Goal: Information Seeking & Learning: Learn about a topic

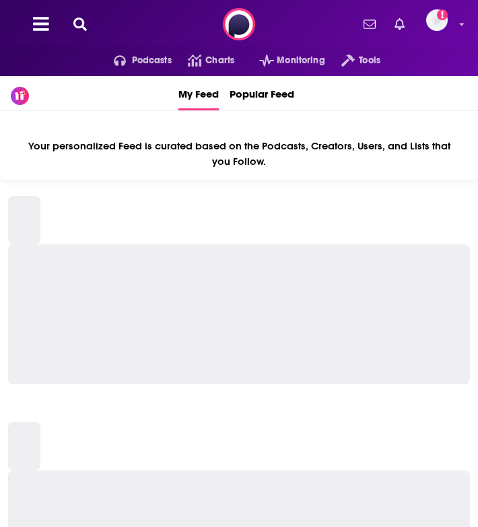
click at [75, 17] on icon at bounding box center [79, 23] width 13 height 13
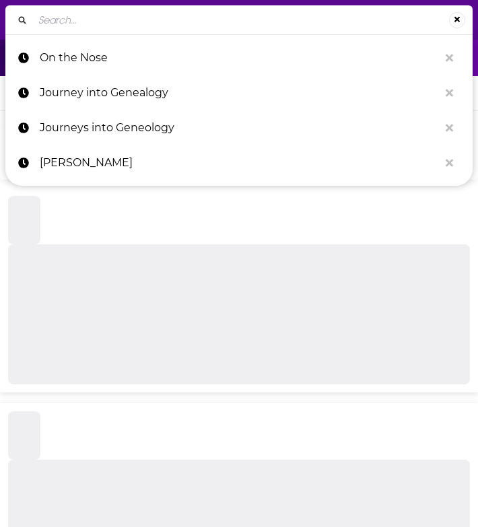
click at [75, 27] on input "Search..." at bounding box center [241, 20] width 416 height 22
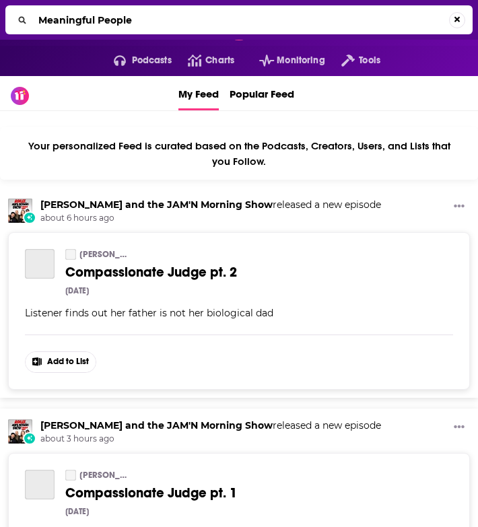
type input "Meaningful People"
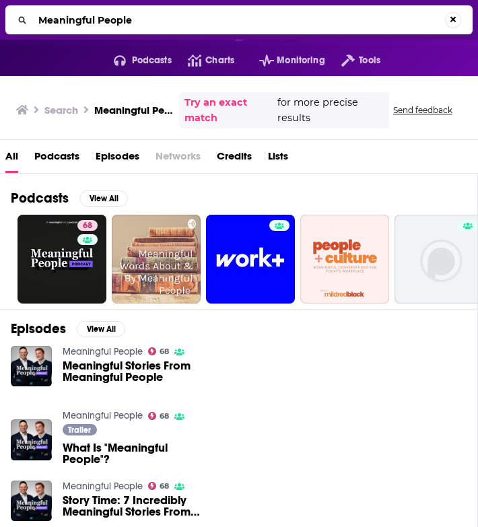
click at [56, 155] on span "Podcasts" at bounding box center [56, 159] width 45 height 28
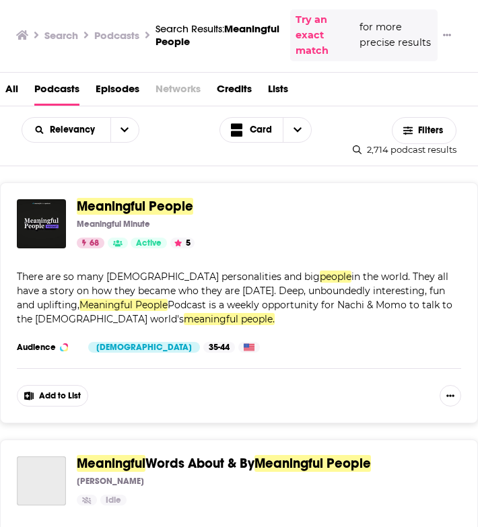
scroll to position [89, 0]
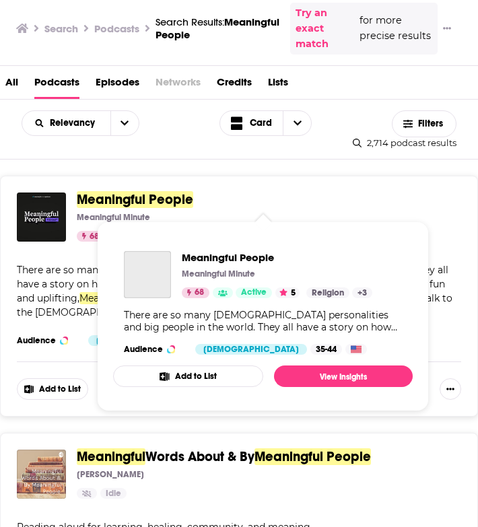
click at [137, 196] on span "Meaningful People" at bounding box center [135, 199] width 116 height 17
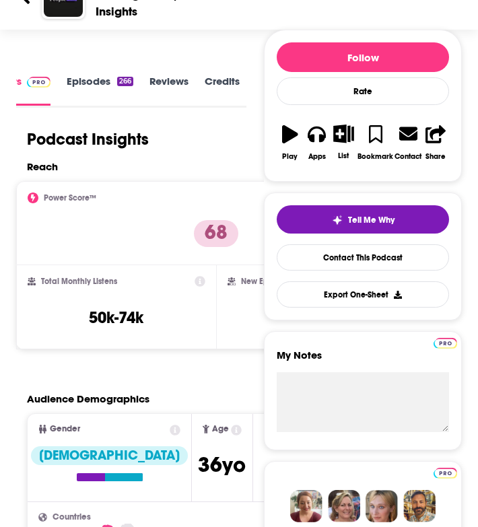
scroll to position [157, 0]
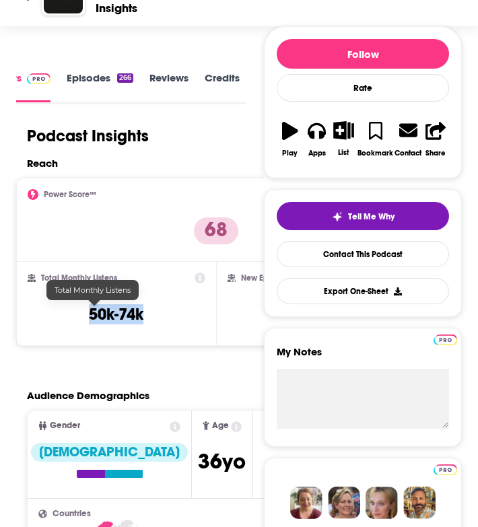
drag, startPoint x: 134, startPoint y: 313, endPoint x: 65, endPoint y: 315, distance: 68.6
click at [65, 315] on div "Total Monthly Listens 50k-74k" at bounding box center [117, 303] width 178 height 62
copy h3 "50k-74k"
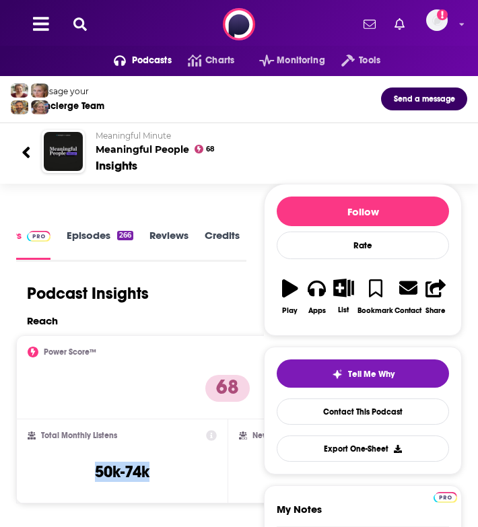
click at [75, 20] on icon at bounding box center [79, 23] width 13 height 13
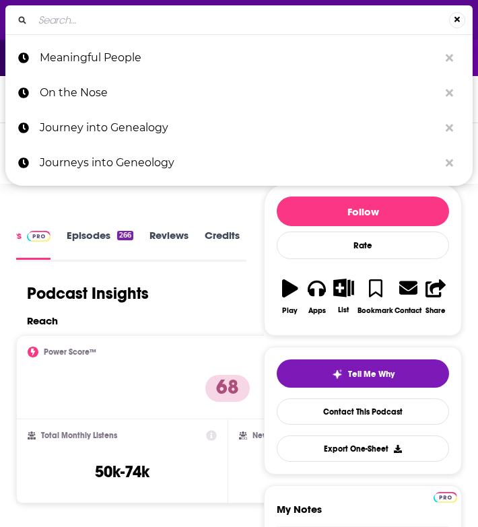
type input "Being Jewish with Jonah Platt"
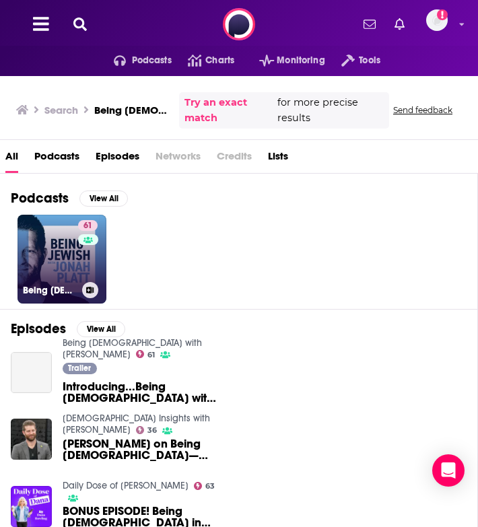
click at [54, 246] on link "61 Being Jewish with Jonah Platt" at bounding box center [61, 259] width 89 height 89
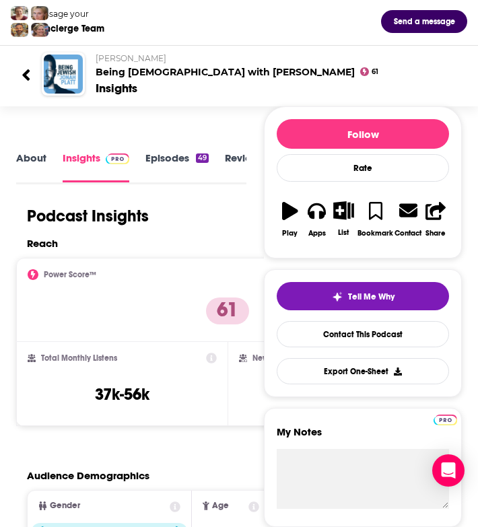
scroll to position [87, 0]
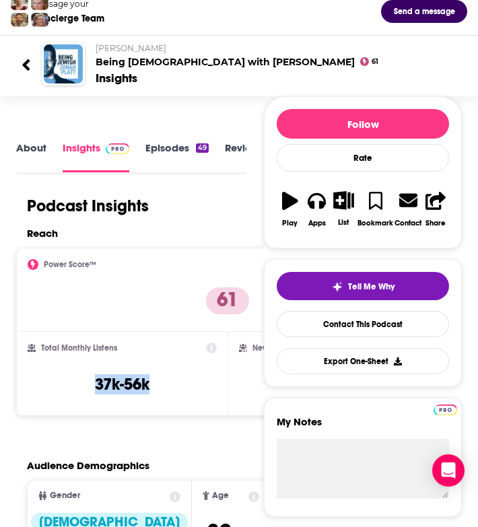
drag, startPoint x: 110, startPoint y: 397, endPoint x: 66, endPoint y: 371, distance: 50.6
click at [66, 371] on div "Total Monthly Listens 37k-56k" at bounding box center [122, 373] width 189 height 62
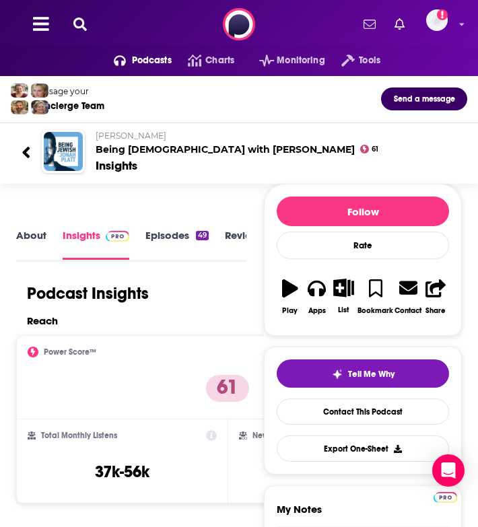
click at [76, 13] on div "Podcasts Charts Monitoring Tools For Business For Podcasters More Add a profile…" at bounding box center [239, 24] width 478 height 48
click at [79, 18] on icon at bounding box center [79, 23] width 13 height 13
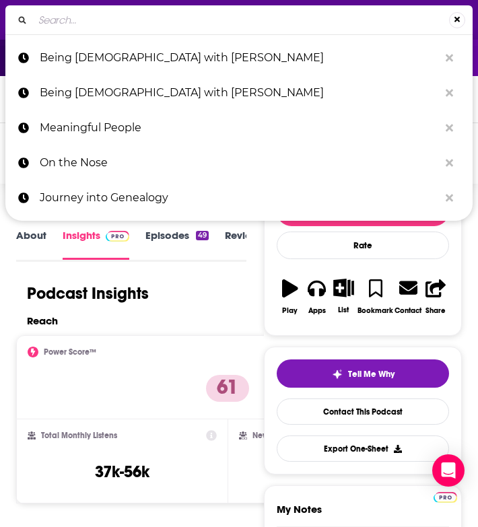
click at [114, 24] on input "Search..." at bounding box center [241, 20] width 416 height 22
type input "Identity/Crisis"
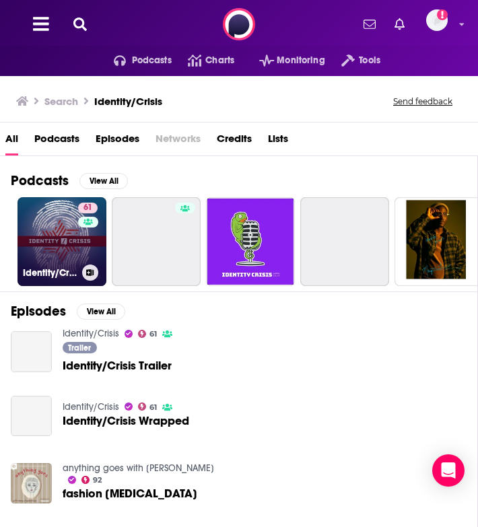
click at [51, 243] on link "61 Identity/Crisis" at bounding box center [61, 241] width 89 height 89
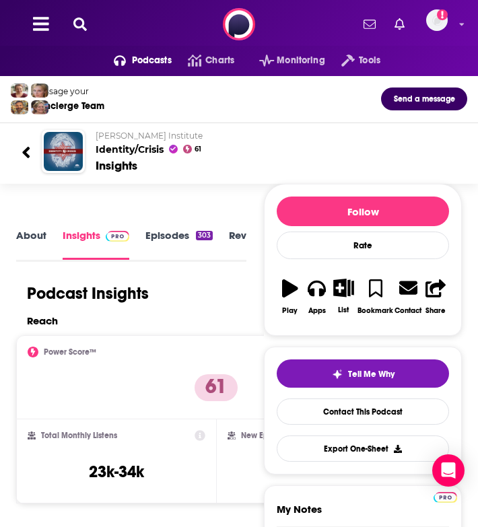
scroll to position [26, 0]
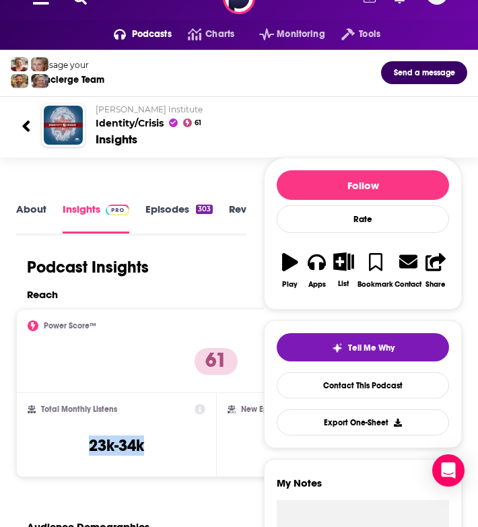
drag, startPoint x: 123, startPoint y: 461, endPoint x: 54, endPoint y: 441, distance: 72.2
click at [54, 441] on div "Total Monthly Listens 23k-34k" at bounding box center [117, 435] width 178 height 62
copy h3 "23k-34k"
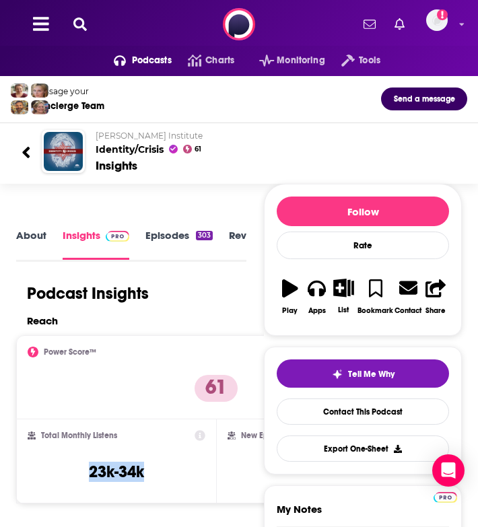
click at [81, 24] on icon at bounding box center [79, 23] width 13 height 13
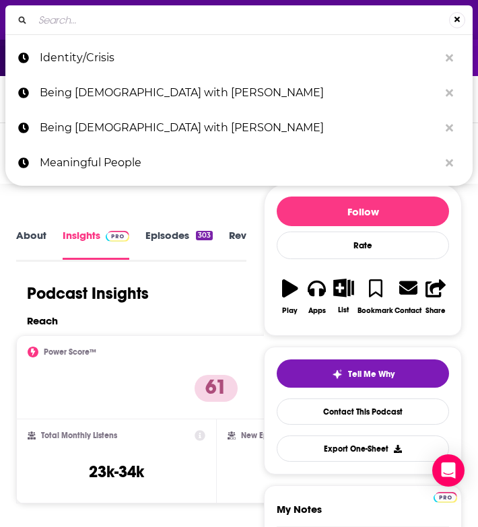
click at [85, 25] on input "Search..." at bounding box center [241, 20] width 416 height 22
type input "Living L'Chaim - Inspiration for the Nation"
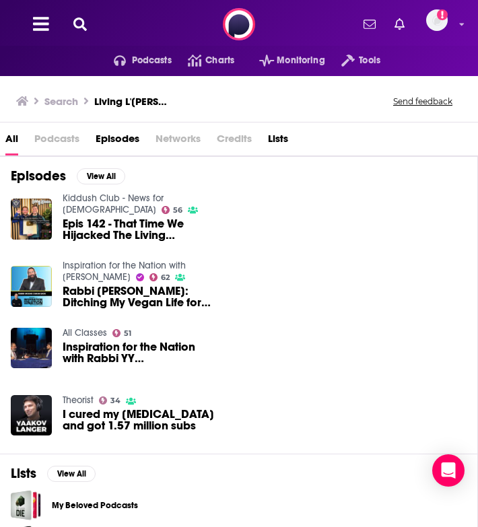
click at [77, 26] on icon at bounding box center [79, 23] width 13 height 13
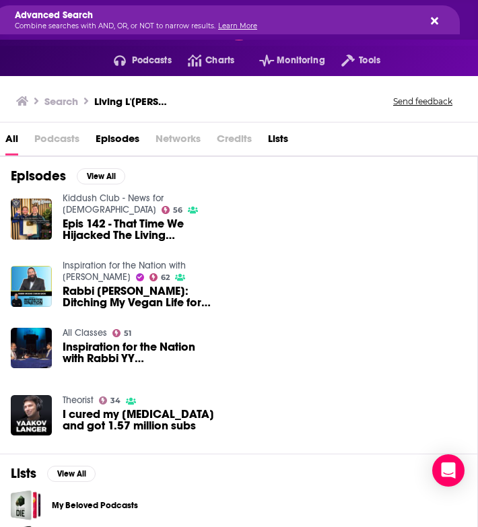
click at [433, 18] on icon "Search..." at bounding box center [433, 20] width 7 height 11
click at [436, 23] on icon "Search..." at bounding box center [433, 20] width 7 height 7
click at [433, 20] on icon "Search..." at bounding box center [433, 20] width 7 height 7
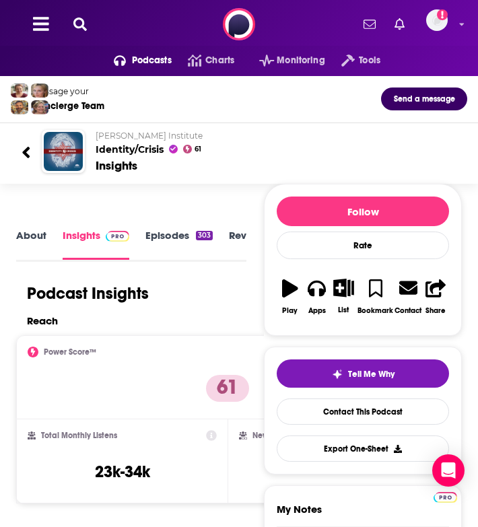
click at [81, 24] on icon at bounding box center [79, 23] width 13 height 13
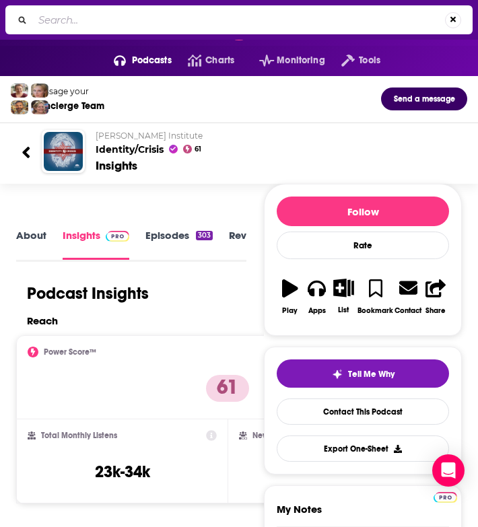
click at [97, 22] on input "Search..." at bounding box center [239, 20] width 412 height 22
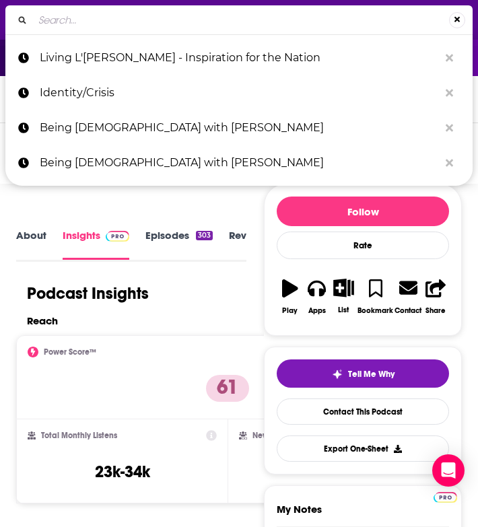
paste input "Living L'Chaim - Inspiration for the Nation"
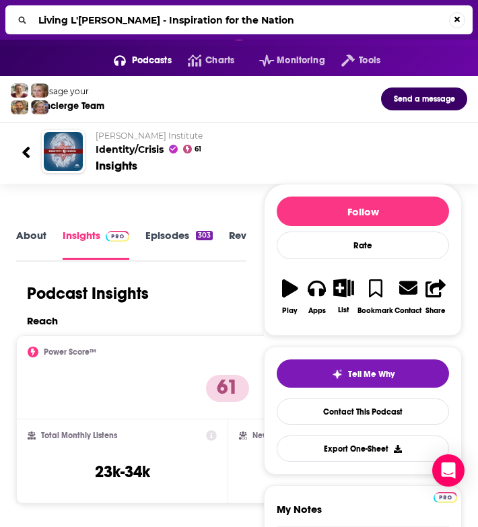
drag, startPoint x: 112, startPoint y: 22, endPoint x: 381, endPoint y: 23, distance: 268.4
click at [381, 23] on input "Living L'Chaim - Inspiration for the Nation" at bounding box center [241, 20] width 416 height 22
drag, startPoint x: 114, startPoint y: 18, endPoint x: 318, endPoint y: 13, distance: 203.9
click at [318, 13] on input "Living L'Chaim - Inspiration for the Nation" at bounding box center [241, 20] width 416 height 22
type input "- Inspiration for the Nation"
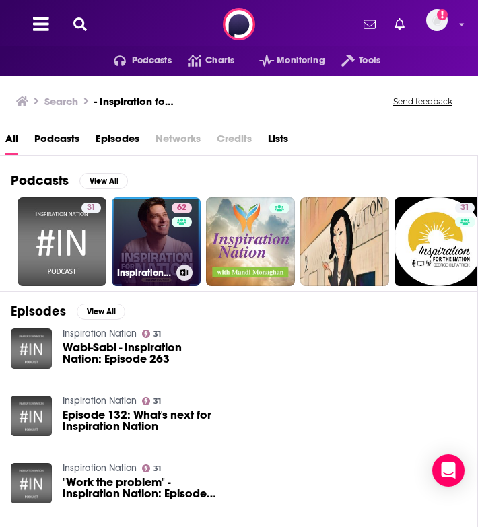
click at [126, 225] on link "62 Inspiration for the Nation with Yaakov Langer" at bounding box center [156, 241] width 89 height 89
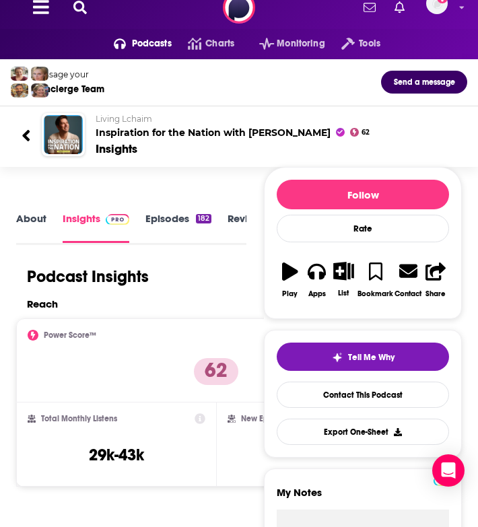
scroll to position [30, 0]
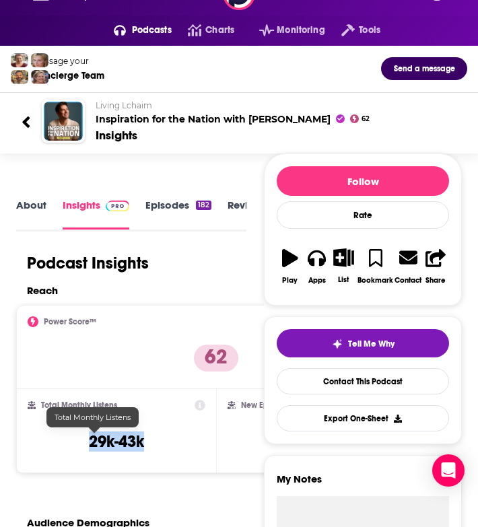
drag, startPoint x: 141, startPoint y: 439, endPoint x: 52, endPoint y: 431, distance: 88.5
click at [52, 431] on div "Total Monthly Listens 29k-43k" at bounding box center [117, 431] width 178 height 62
copy h3 "29k-43k"
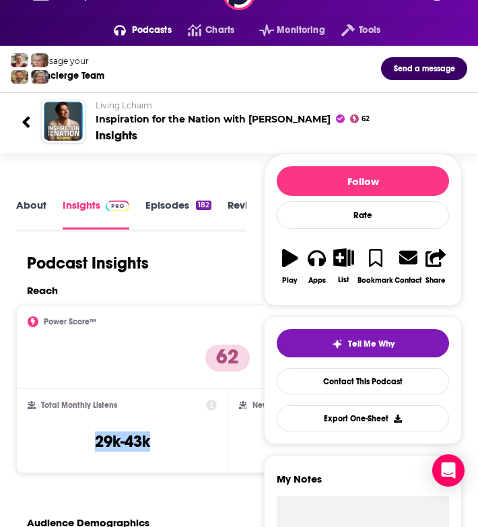
scroll to position [0, 0]
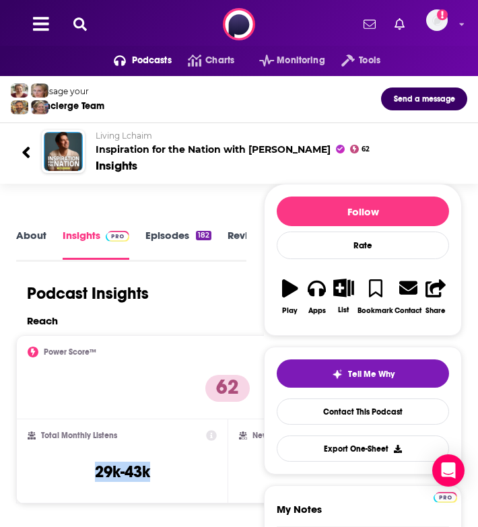
click at [82, 24] on icon at bounding box center [79, 23] width 13 height 13
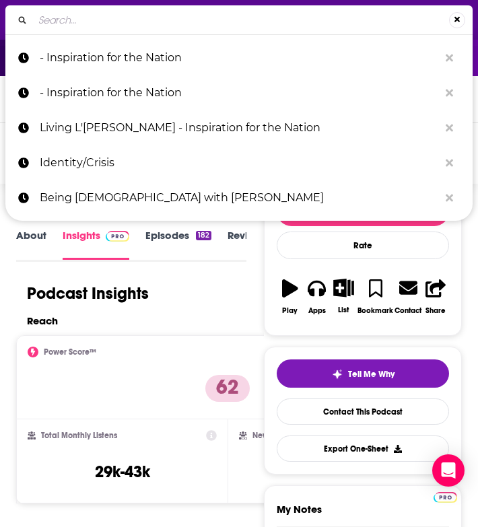
click at [83, 25] on input "Search..." at bounding box center [241, 20] width 416 height 22
type input "On the Nose"
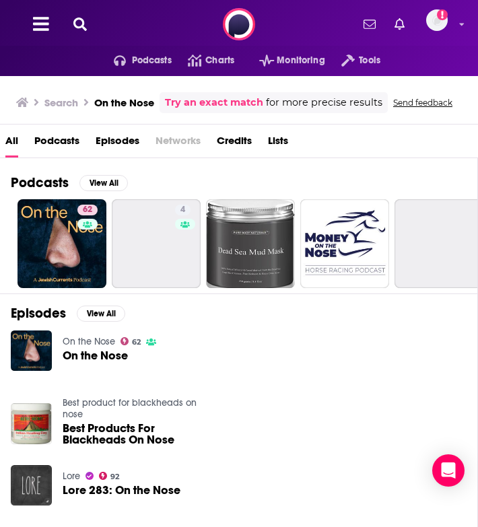
click at [49, 147] on span "Podcasts" at bounding box center [56, 144] width 45 height 28
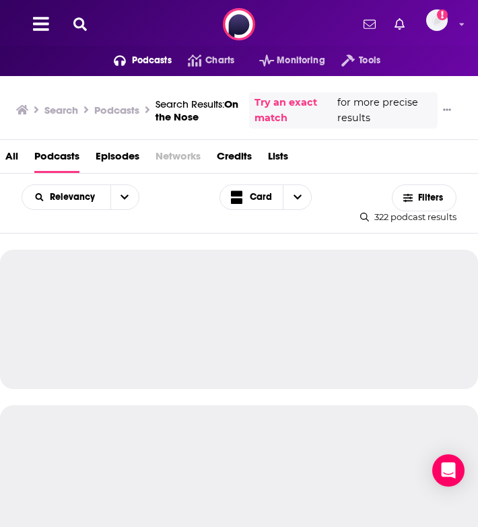
click at [7, 157] on span "All" at bounding box center [11, 159] width 13 height 28
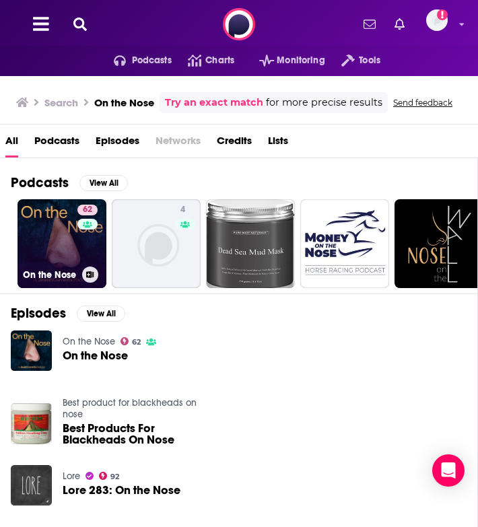
click at [48, 238] on link "62 On the Nose" at bounding box center [61, 243] width 89 height 89
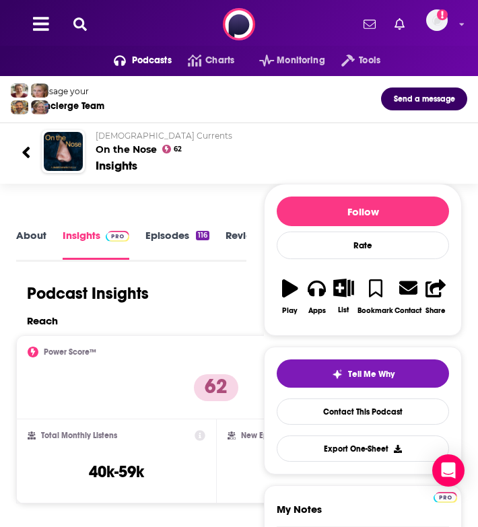
scroll to position [149, 0]
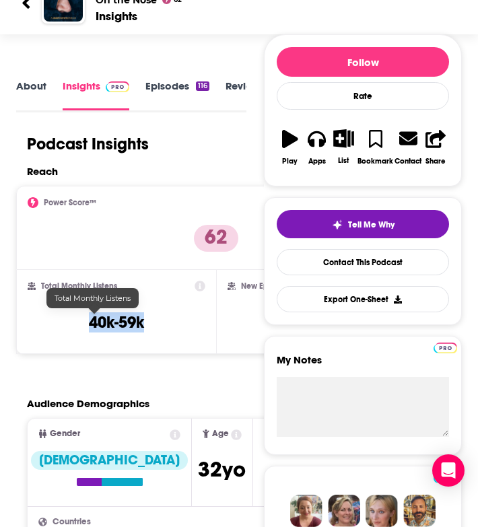
drag, startPoint x: 163, startPoint y: 338, endPoint x: 59, endPoint y: 329, distance: 104.7
click at [59, 329] on div "Total Monthly Listens 40k-59k" at bounding box center [116, 312] width 200 height 84
copy h3 "40k-59k"
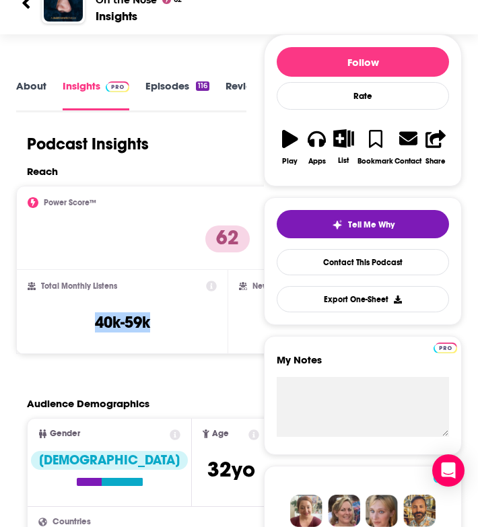
scroll to position [0, 0]
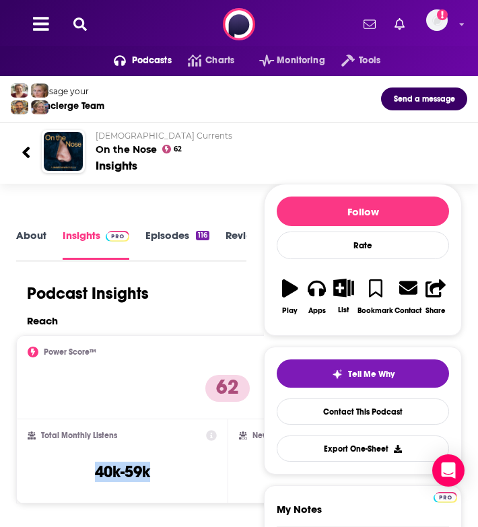
click at [82, 17] on icon at bounding box center [79, 23] width 13 height 13
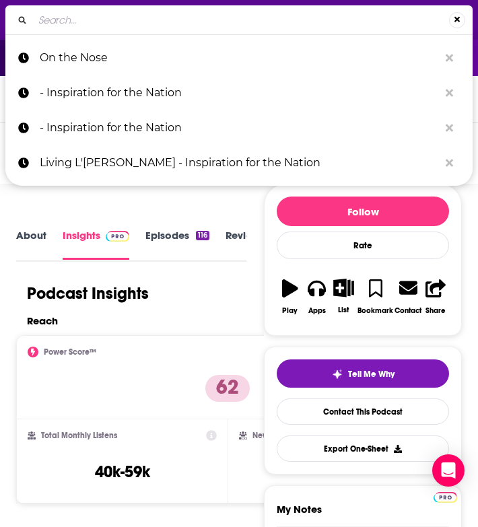
type input "Stories of Hope with Tzipora Grodko"
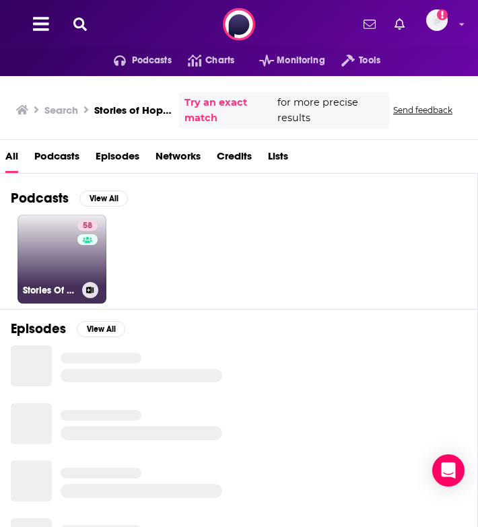
click at [56, 248] on link "58 Stories Of Hope With Tzipora Grodko" at bounding box center [61, 259] width 89 height 89
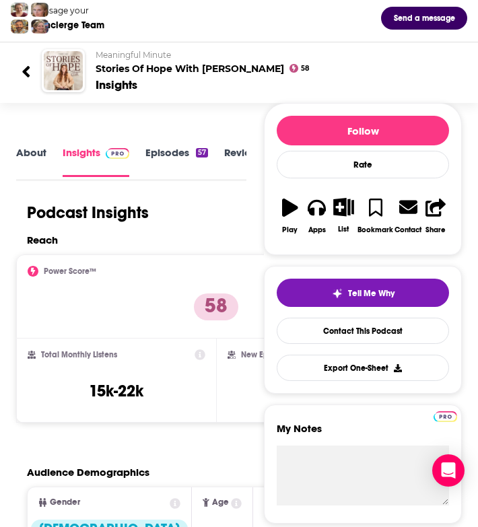
scroll to position [87, 0]
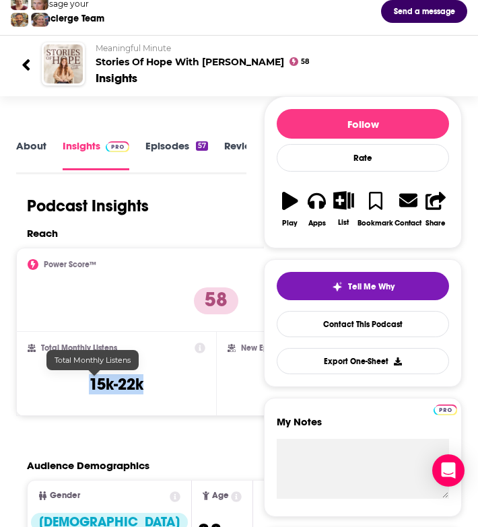
drag, startPoint x: 146, startPoint y: 389, endPoint x: 50, endPoint y: 379, distance: 96.1
click at [50, 379] on div "Total Monthly Listens 15k-22k" at bounding box center [117, 373] width 178 height 62
copy h3 "15k-22k"
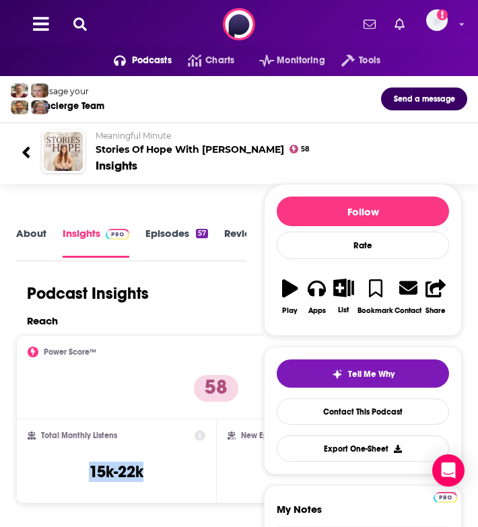
click at [83, 24] on icon at bounding box center [79, 23] width 13 height 13
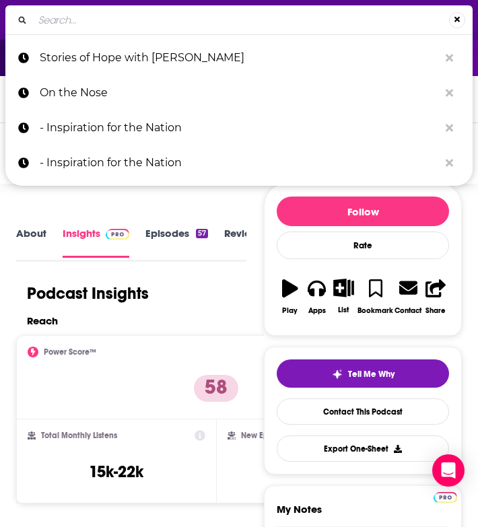
type input "From the Inside Out: With Rivkah Krinsky & Eda Schottenstein"
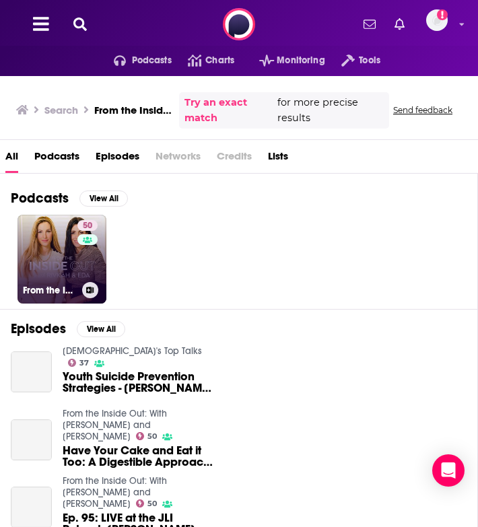
click at [58, 262] on link "50 From the Inside Out: With Rivkah Krinsky and Eda Schottenstein" at bounding box center [61, 259] width 89 height 89
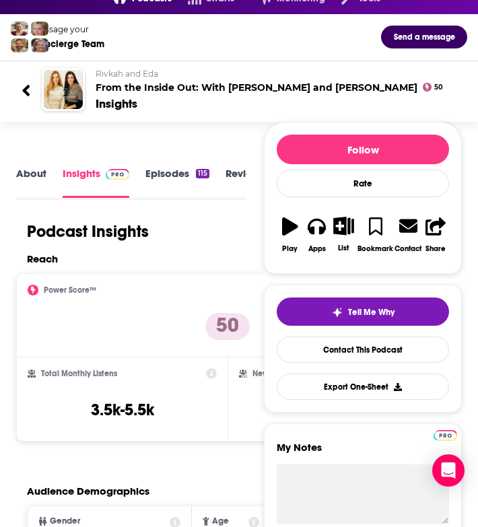
scroll to position [78, 0]
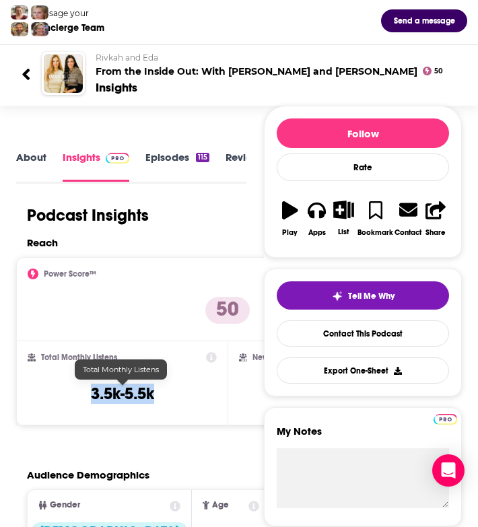
drag, startPoint x: 174, startPoint y: 402, endPoint x: 75, endPoint y: 399, distance: 99.6
click at [75, 399] on div "Total Monthly Listens 3.5k-5.5k" at bounding box center [122, 383] width 189 height 62
copy h3 "3.5k-5.5k"
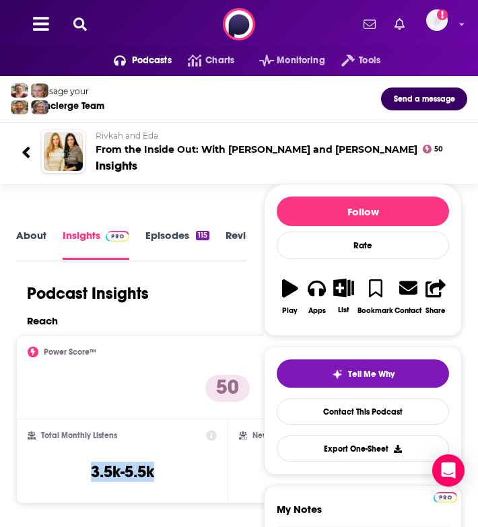
click at [81, 25] on icon at bounding box center [79, 23] width 13 height 13
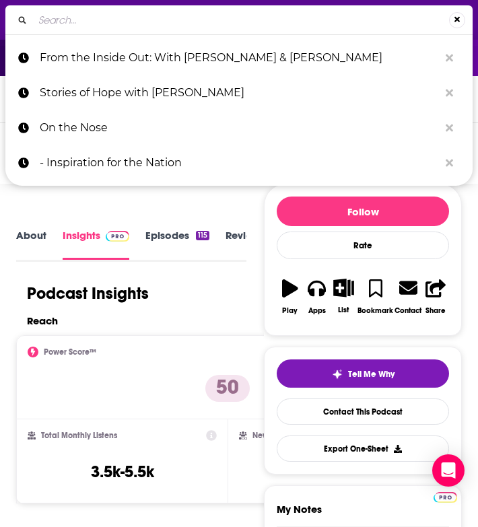
type input "JBS: Jewish Broadcasting Service"
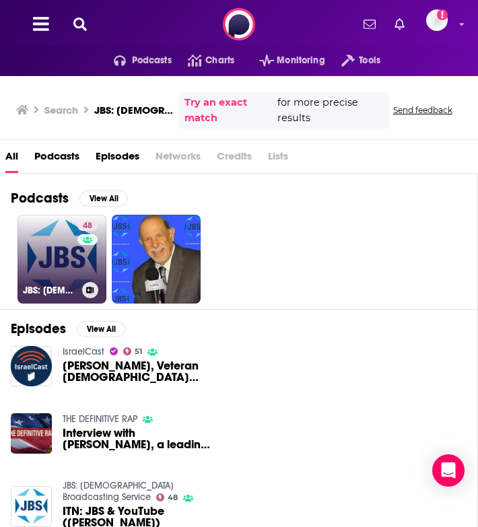
click at [49, 272] on link "48 JBS: Jewish Broadcasting Service" at bounding box center [61, 259] width 89 height 89
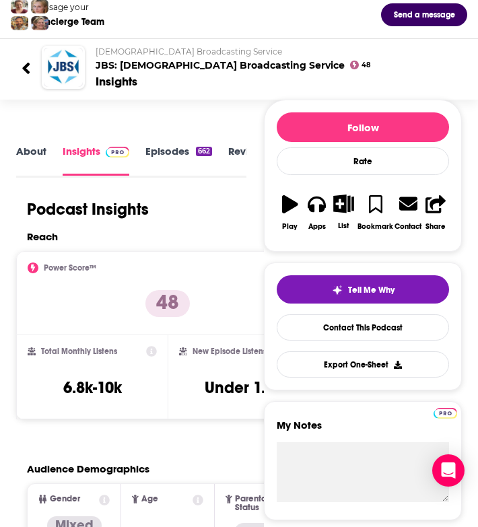
scroll to position [91, 0]
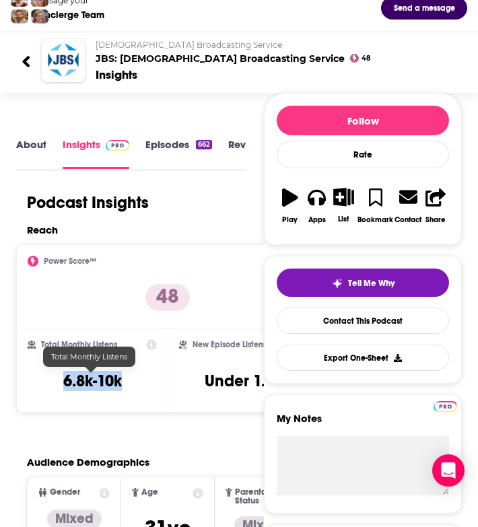
drag, startPoint x: 127, startPoint y: 384, endPoint x: 61, endPoint y: 383, distance: 66.6
click at [61, 383] on div "Total Monthly Listens 6.8k-10k" at bounding box center [92, 370] width 129 height 62
copy h3 "6.8k-10k"
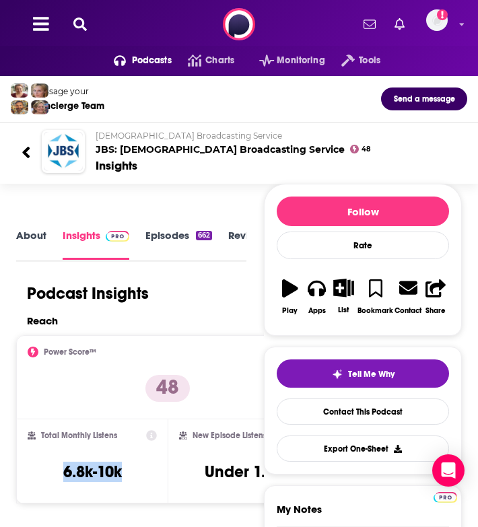
click at [80, 29] on icon at bounding box center [79, 23] width 13 height 13
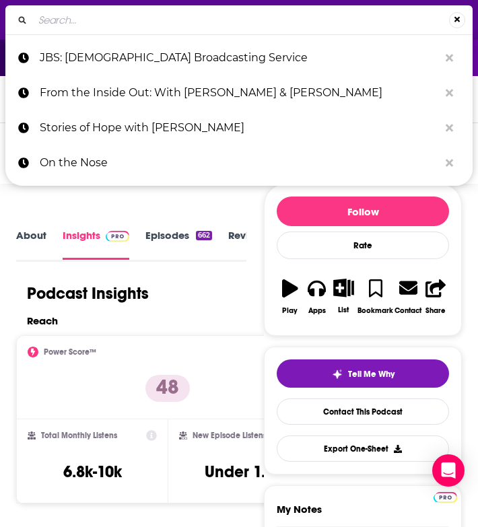
type input "Can We Talk? Jewish Women's Archive"
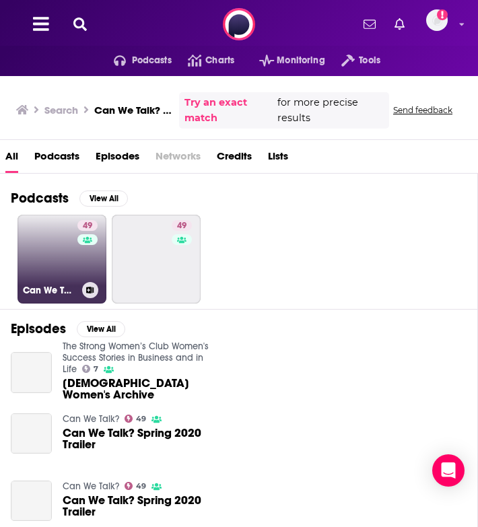
scroll to position [25, 0]
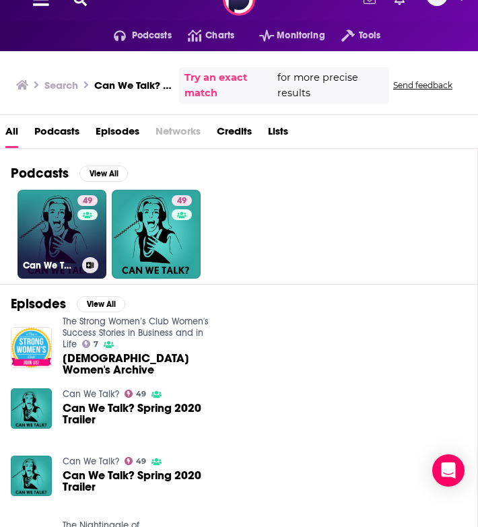
click at [38, 249] on link "49 Can We Talk?" at bounding box center [61, 234] width 89 height 89
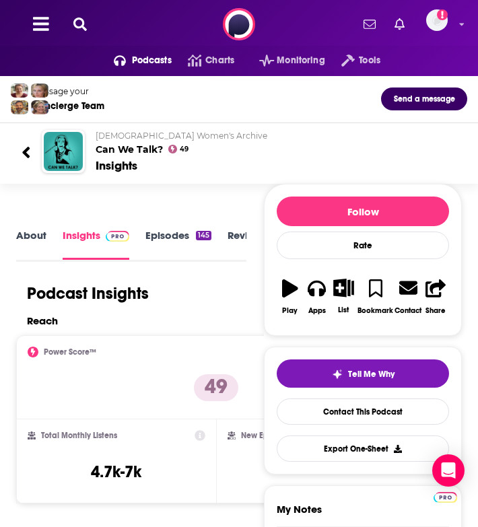
scroll to position [124, 0]
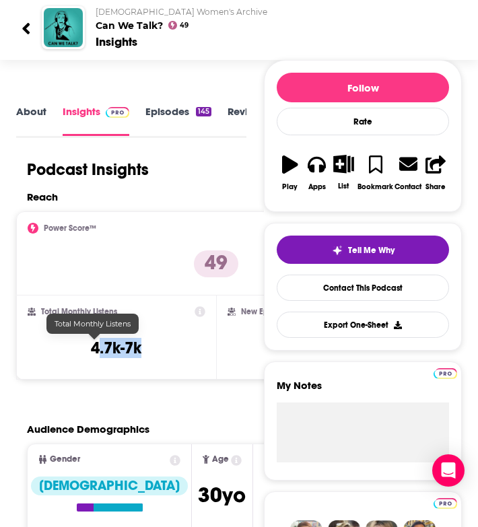
drag, startPoint x: 133, startPoint y: 356, endPoint x: 59, endPoint y: 354, distance: 74.7
click at [59, 354] on div "Total Monthly Listens 4.7k-7k" at bounding box center [117, 337] width 178 height 62
copy h3 ".7k-7k"
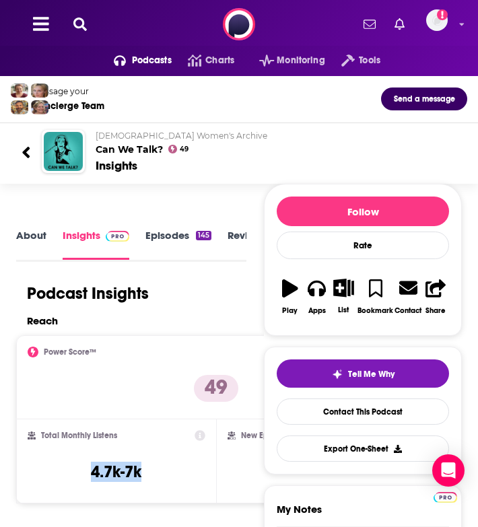
click at [81, 26] on icon at bounding box center [79, 23] width 13 height 13
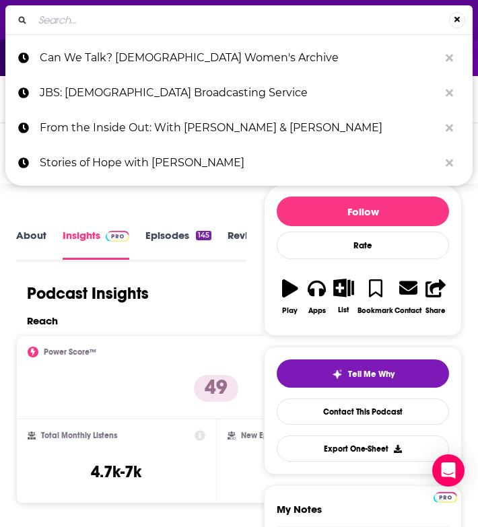
type input "Jews on Film"
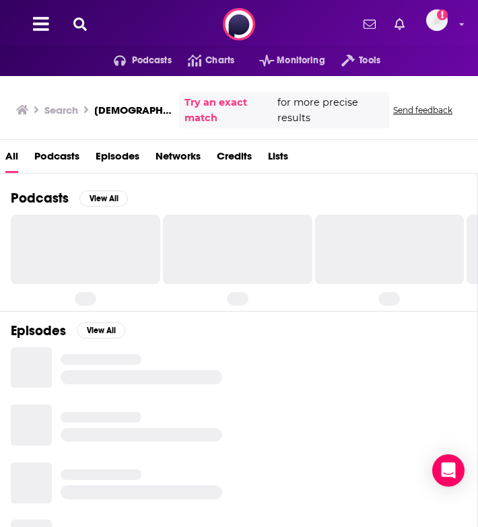
click at [40, 145] on span "Podcasts" at bounding box center [56, 159] width 45 height 28
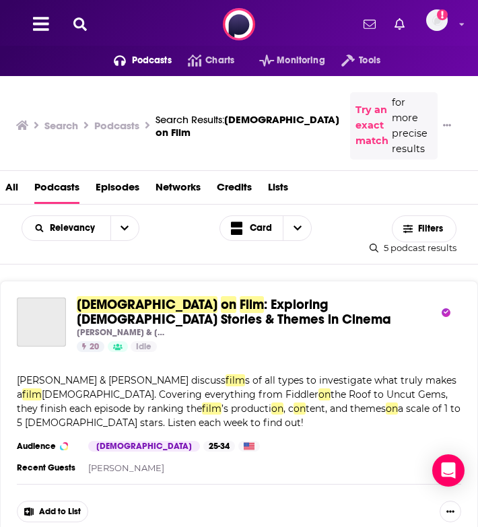
scroll to position [59, 0]
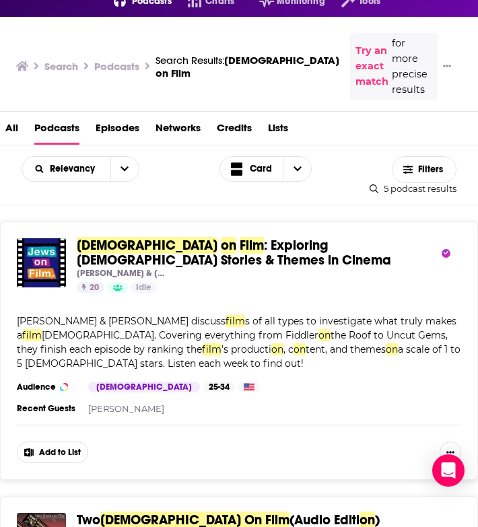
click at [110, 221] on div "Jews on Film : Exploring Jewish Stories & Themes in Cinema Daniel Zana & Harry …" at bounding box center [239, 350] width 478 height 258
click at [217, 237] on span at bounding box center [218, 245] width 3 height 17
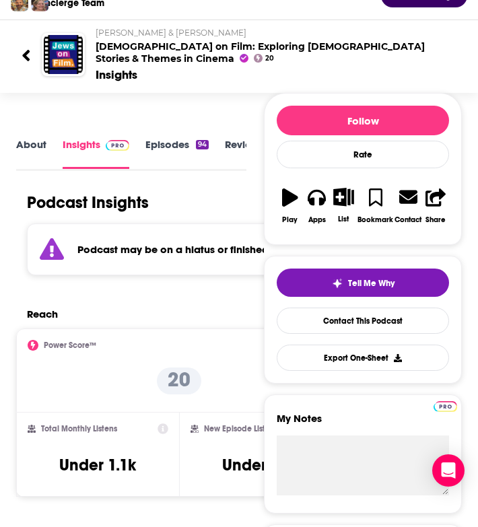
scroll to position [118, 0]
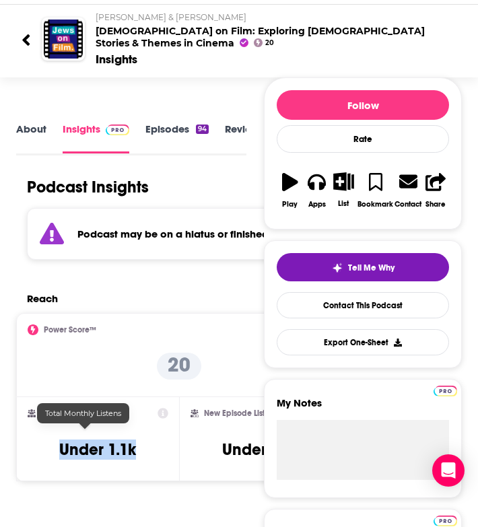
drag, startPoint x: 126, startPoint y: 439, endPoint x: 45, endPoint y: 439, distance: 80.7
click at [45, 439] on div "Total Monthly Listens Under 1.1k" at bounding box center [98, 439] width 141 height 62
copy h3 "Under 1.1k"
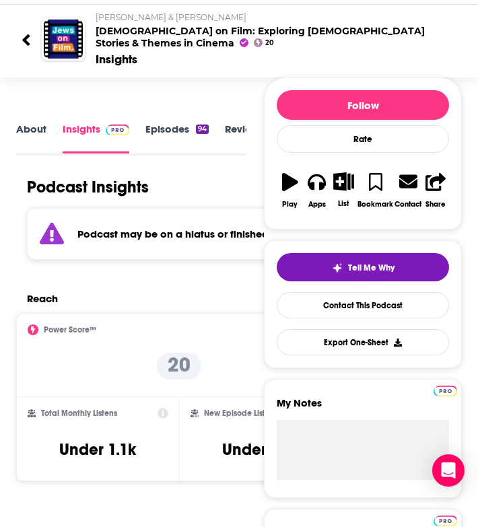
click at [26, 34] on icon at bounding box center [25, 39] width 7 height 11
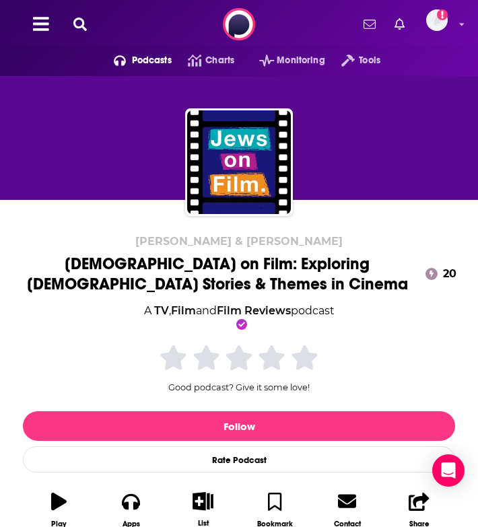
click at [85, 27] on icon at bounding box center [79, 23] width 13 height 13
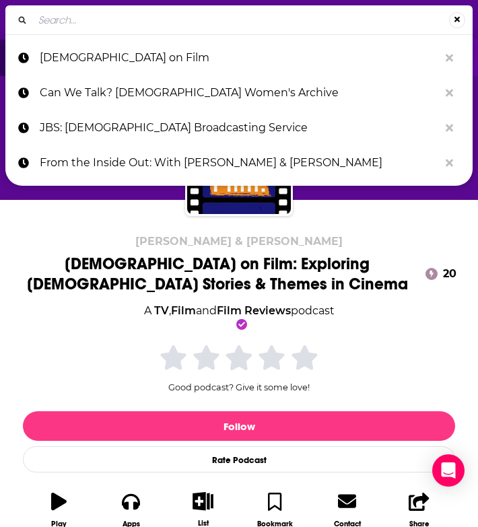
type input "Jewish Mother Me"
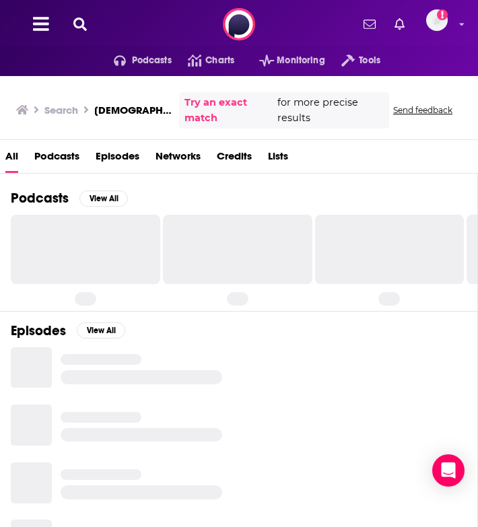
click at [63, 159] on span "Podcasts" at bounding box center [56, 159] width 45 height 28
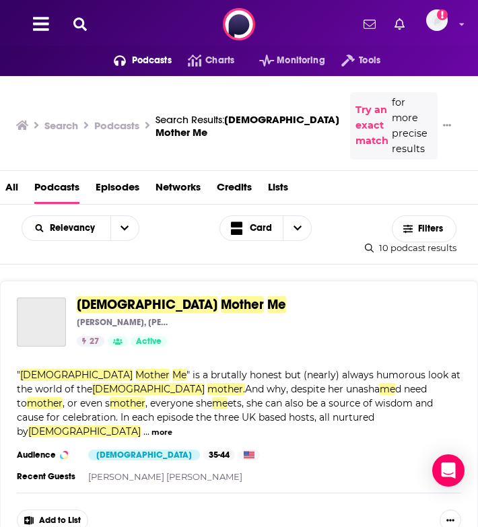
scroll to position [36, 0]
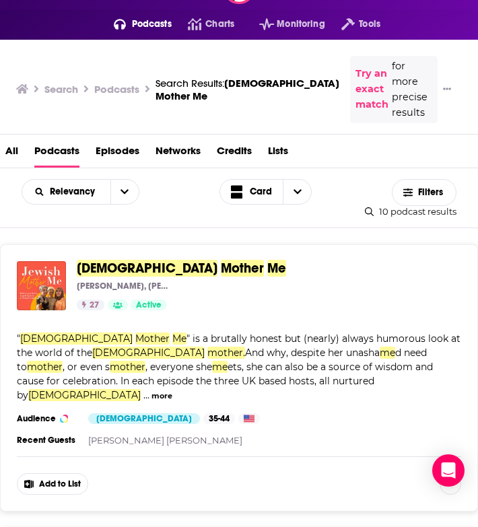
click at [110, 260] on span "Jewish" at bounding box center [147, 268] width 141 height 17
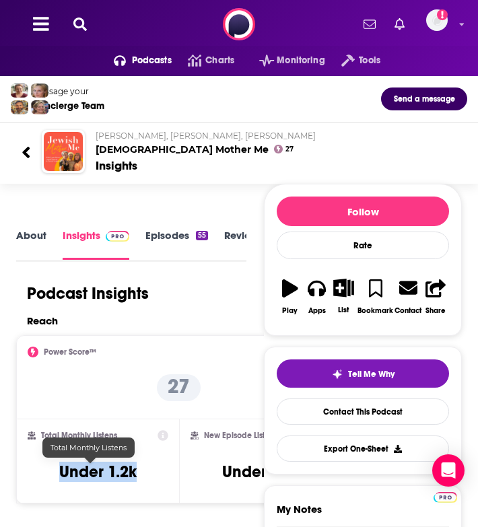
drag, startPoint x: 139, startPoint y: 468, endPoint x: 40, endPoint y: 468, distance: 99.5
click at [40, 468] on div "Total Monthly Listens Under 1.2k" at bounding box center [98, 461] width 141 height 62
copy h3 "Under 1.2k"
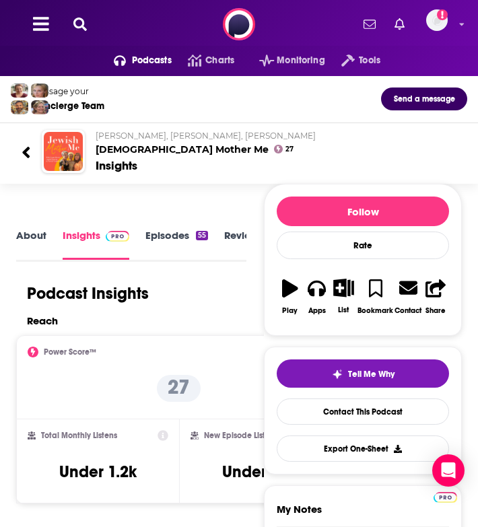
click at [82, 15] on div "Podcasts Charts Monitoring Tools For Business For Podcasters More Add a profile…" at bounding box center [239, 24] width 478 height 48
click at [82, 22] on icon at bounding box center [79, 23] width 13 height 13
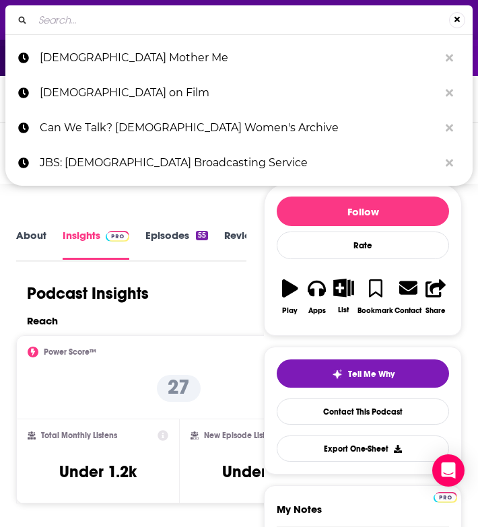
click at [82, 24] on input "Search..." at bounding box center [241, 20] width 416 height 22
type input "Women's Gallery: Showcasing Women in Jewish Leadership"
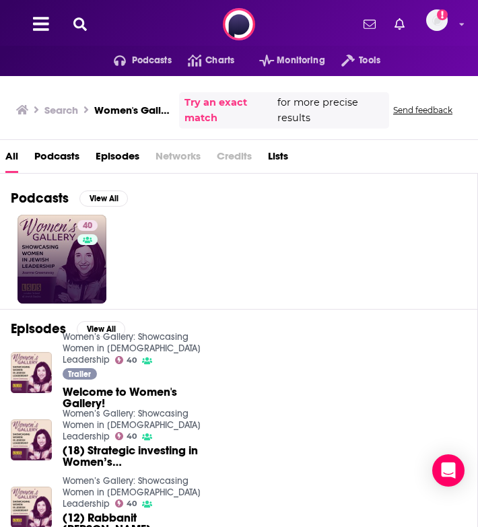
click at [50, 264] on link "40" at bounding box center [61, 259] width 89 height 89
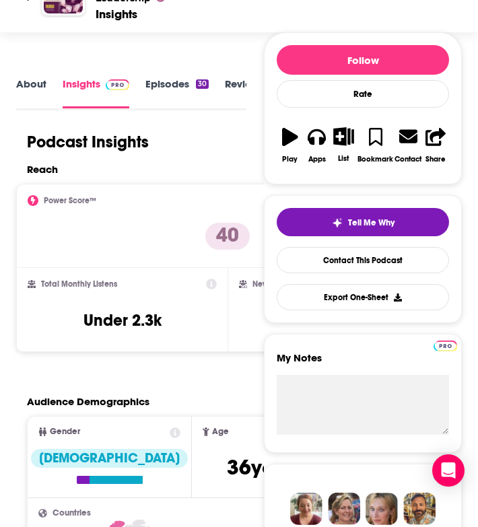
scroll to position [176, 0]
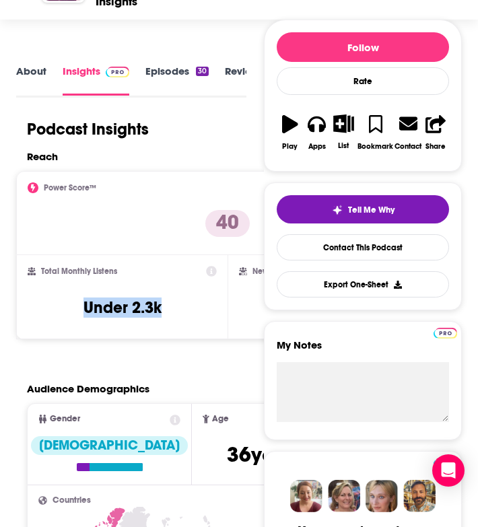
drag, startPoint x: 165, startPoint y: 298, endPoint x: 79, endPoint y: 298, distance: 86.8
click at [79, 298] on div "Total Monthly Listens Under 2.3k" at bounding box center [122, 297] width 189 height 62
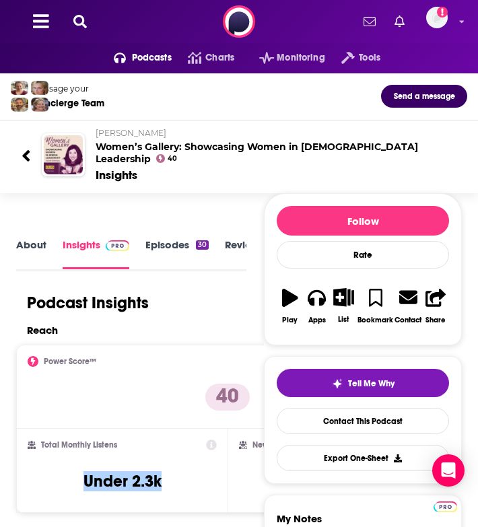
scroll to position [0, 0]
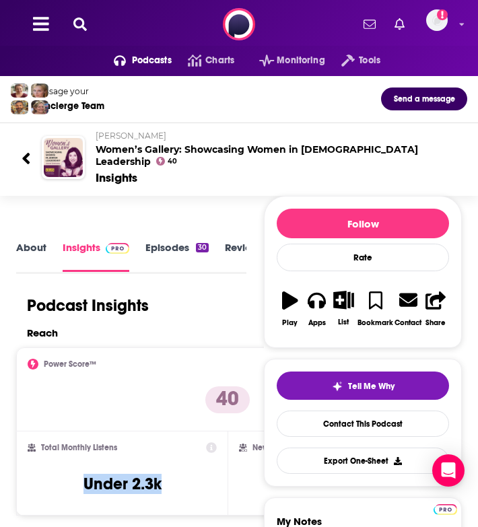
click at [75, 23] on icon at bounding box center [79, 23] width 13 height 13
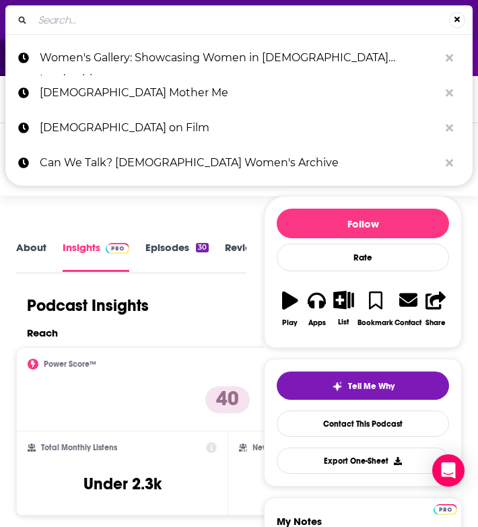
click at [91, 26] on input "Search..." at bounding box center [241, 20] width 416 height 22
type input "The Genesis: Conversations About Jewish Arts and Culture"
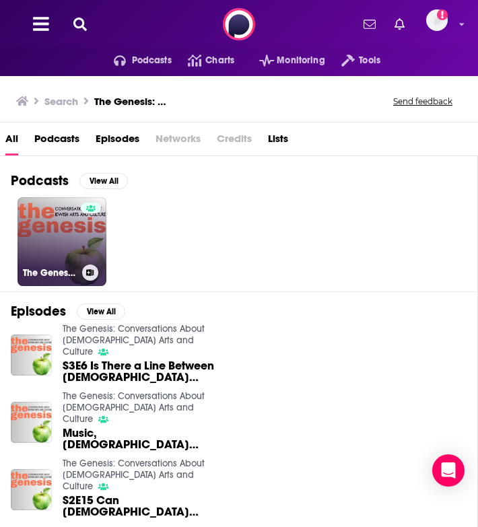
click at [58, 229] on link "The Genesis: Conversations About Jewish Arts and Culture" at bounding box center [61, 241] width 89 height 89
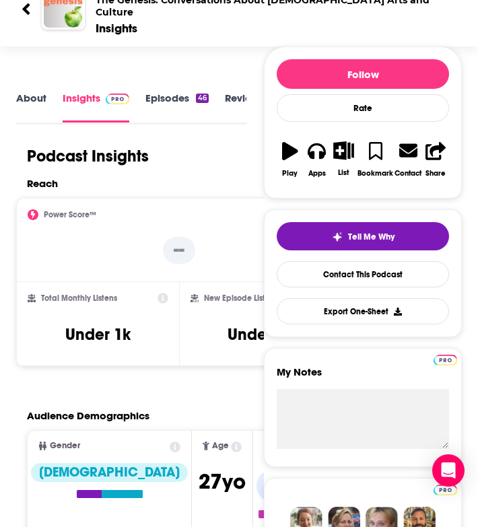
scroll to position [183, 0]
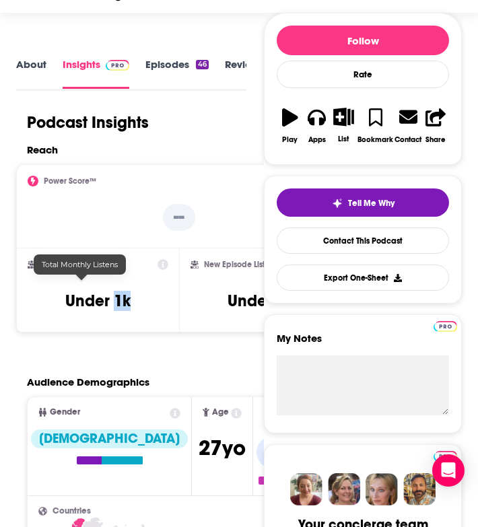
drag, startPoint x: 124, startPoint y: 298, endPoint x: 98, endPoint y: 293, distance: 26.7
click at [98, 293] on div "Total Monthly Listens Under 1k" at bounding box center [98, 290] width 141 height 62
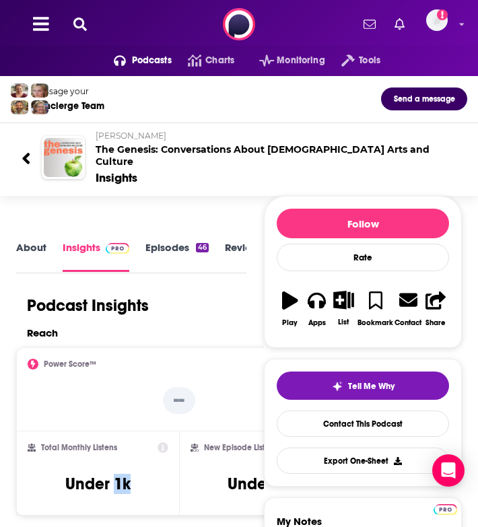
click at [83, 23] on icon at bounding box center [79, 23] width 13 height 13
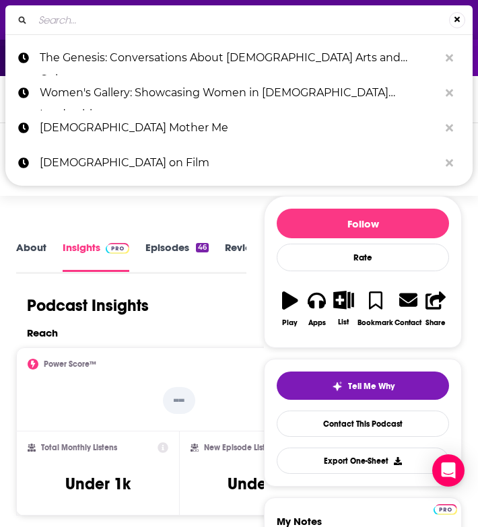
type input "The Bagel Report"
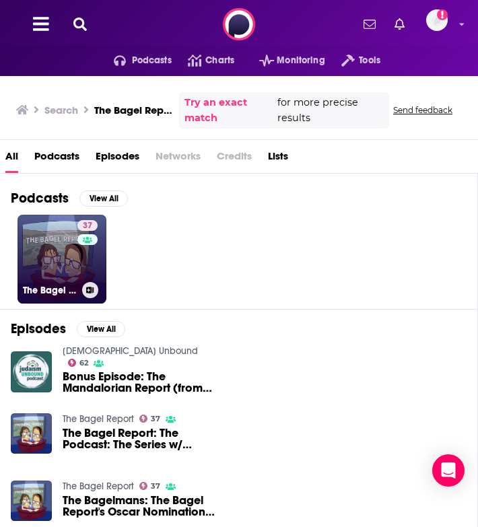
click at [50, 252] on link "37 The Bagel Report" at bounding box center [61, 259] width 89 height 89
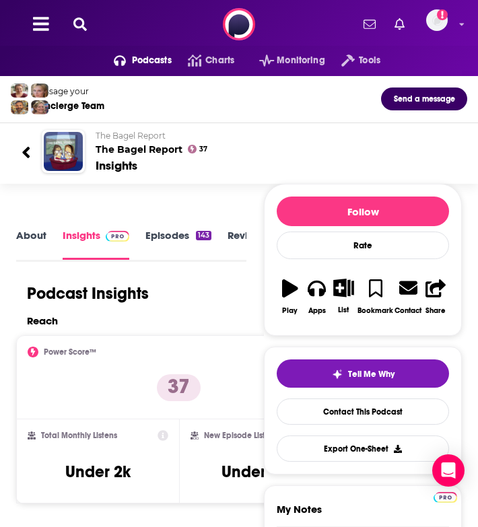
scroll to position [92, 0]
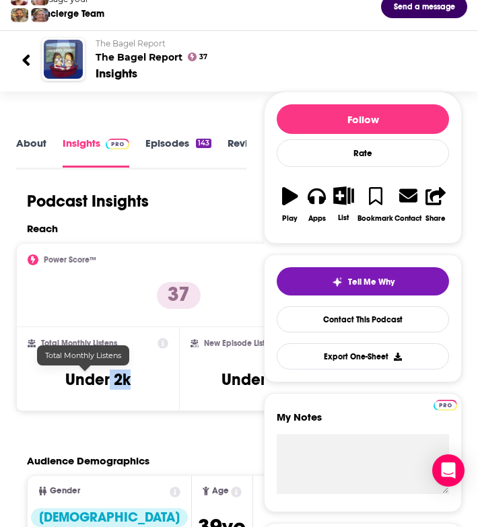
drag, startPoint x: 117, startPoint y: 384, endPoint x: 99, endPoint y: 385, distance: 18.2
click at [99, 385] on h3 "Under 2k" at bounding box center [97, 379] width 65 height 20
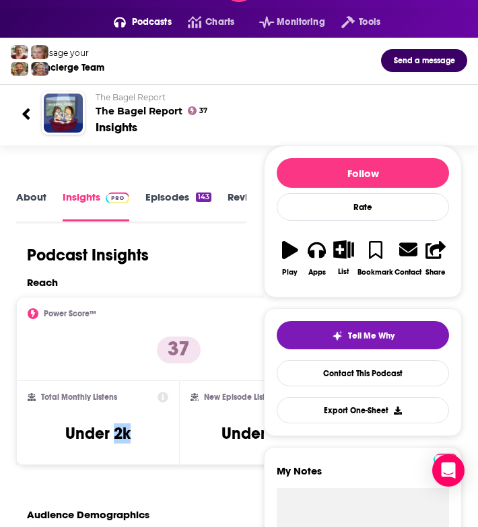
scroll to position [0, 0]
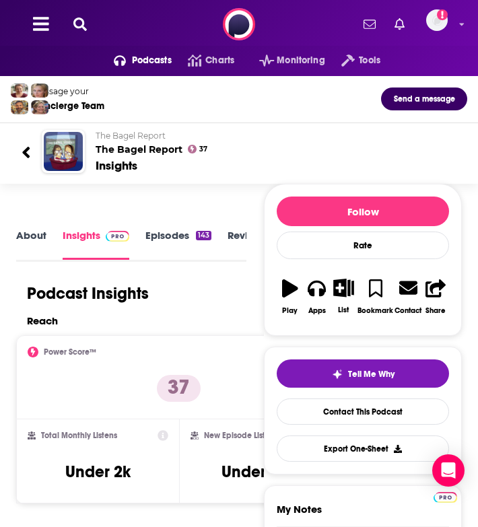
click at [91, 21] on div "Podcasts Charts Monitoring Tools For Business For Podcasters More Add a profile…" at bounding box center [239, 24] width 478 height 48
click at [74, 23] on icon at bounding box center [79, 23] width 13 height 13
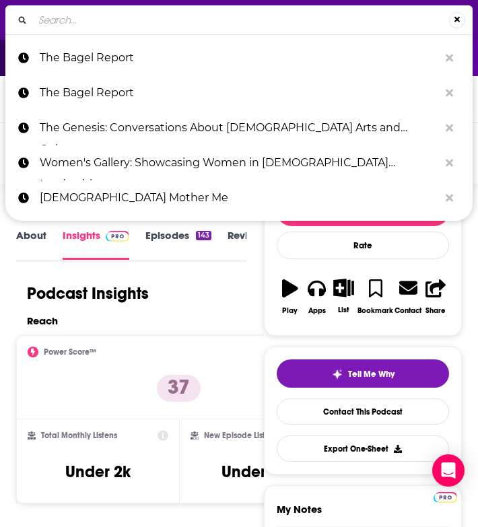
type input "Amusing Jews"
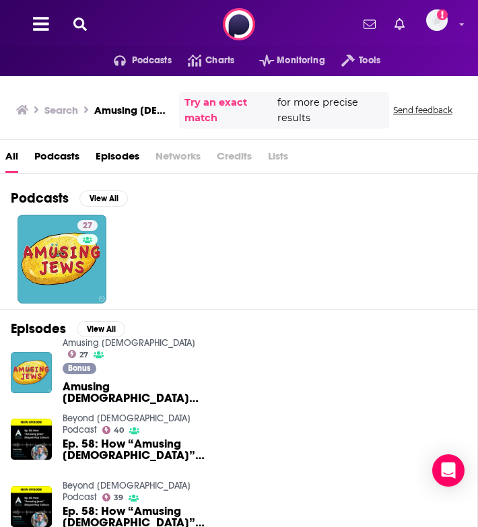
click at [55, 159] on span "Podcasts" at bounding box center [56, 159] width 45 height 28
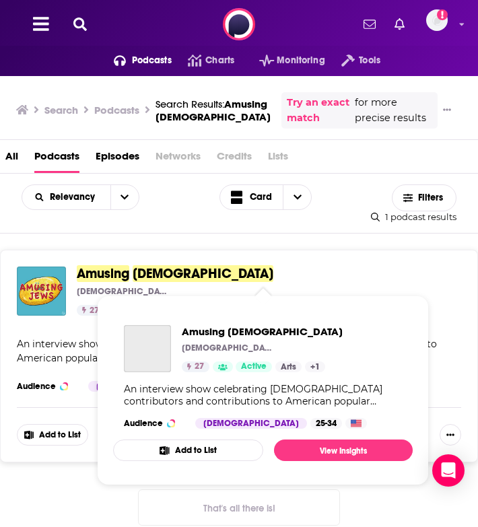
click at [122, 276] on span "Amusing" at bounding box center [103, 273] width 52 height 17
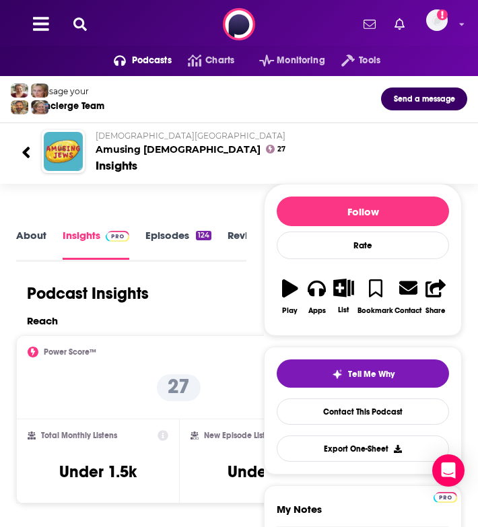
scroll to position [100, 0]
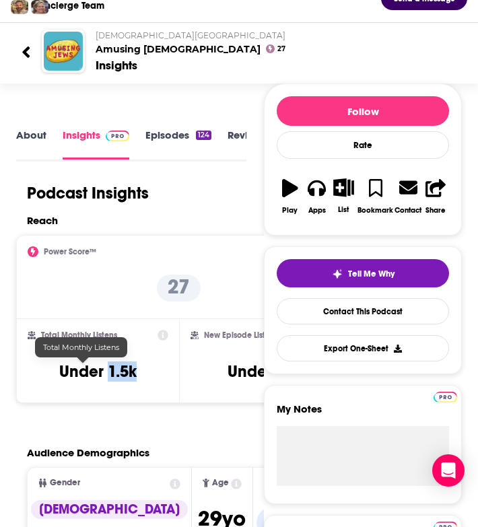
drag, startPoint x: 132, startPoint y: 379, endPoint x: 93, endPoint y: 377, distance: 39.1
click at [93, 377] on div "Total Monthly Listens Under 1.5k" at bounding box center [98, 361] width 141 height 62
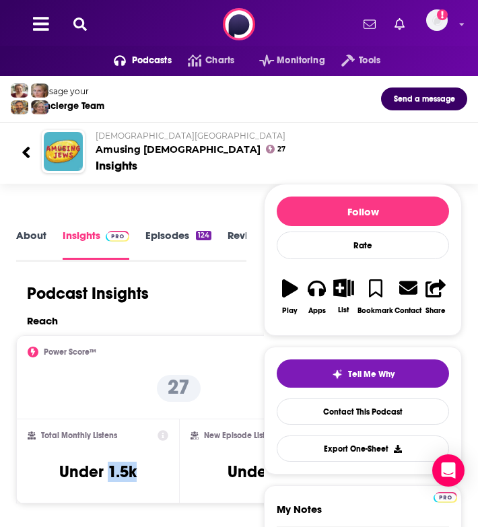
click at [81, 25] on icon at bounding box center [79, 23] width 13 height 13
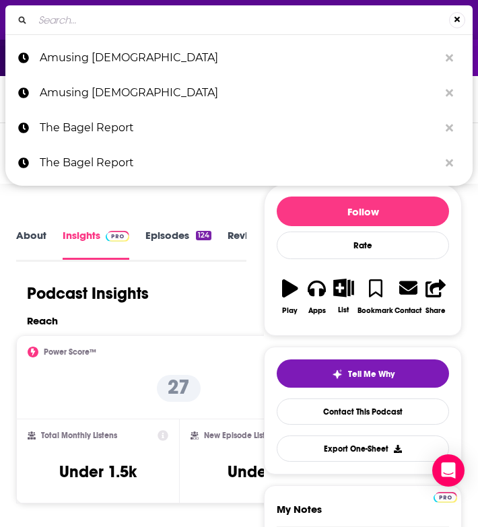
type input "Friday Night Movie"
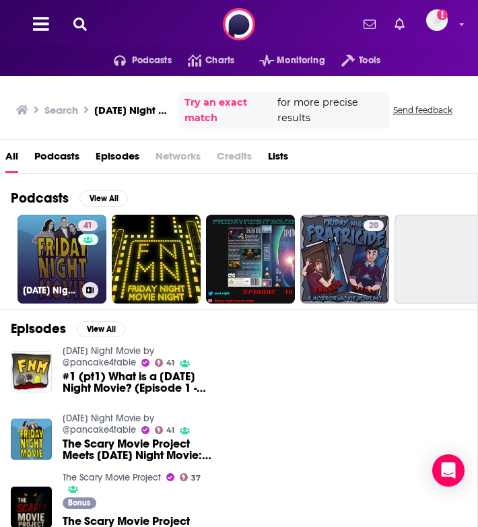
click at [52, 241] on link "41 Friday Night Movie by @pancake4table" at bounding box center [61, 259] width 89 height 89
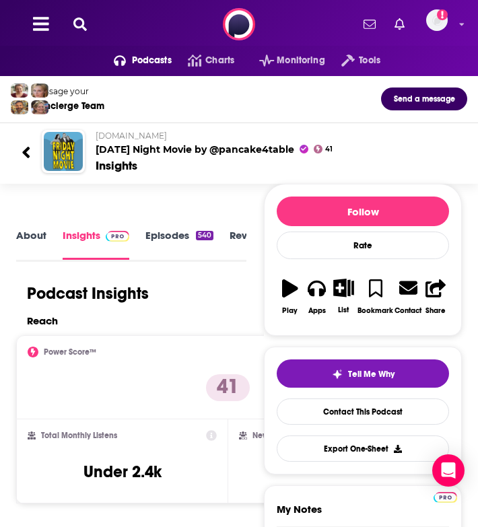
scroll to position [74, 0]
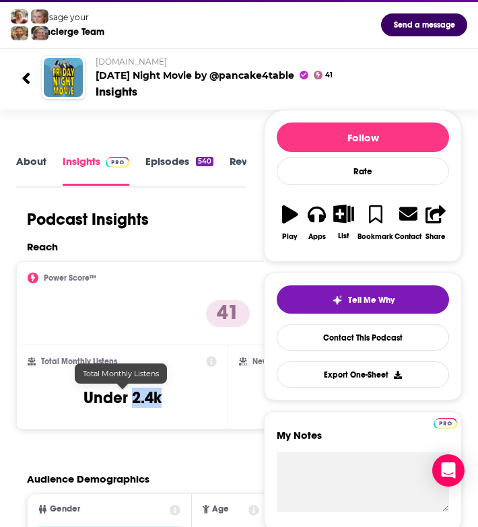
drag, startPoint x: 165, startPoint y: 398, endPoint x: 131, endPoint y: 402, distance: 33.8
click at [131, 402] on div "Total Monthly Listens Under 2.4k" at bounding box center [122, 387] width 189 height 62
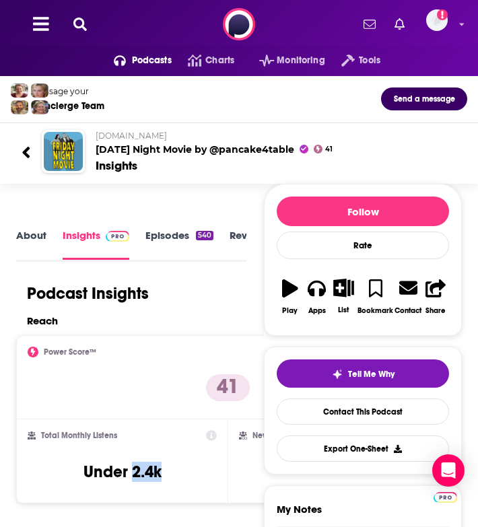
click at [79, 22] on icon at bounding box center [79, 23] width 13 height 13
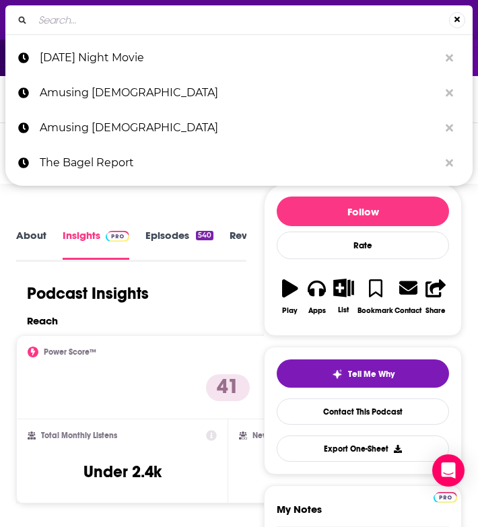
click at [79, 22] on input "Search..." at bounding box center [241, 20] width 416 height 22
type input "Jewish Women Talk About Midlife"
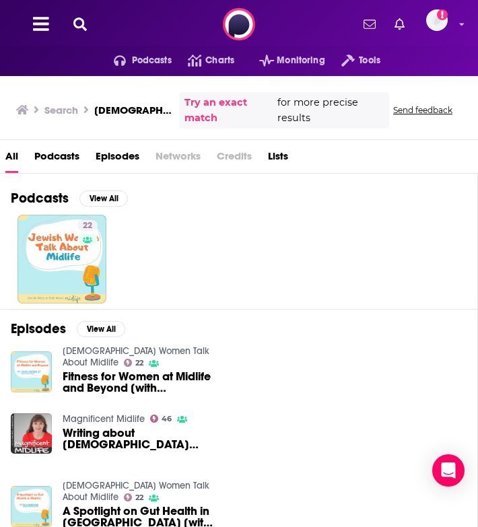
click at [61, 253] on div "Has guests" at bounding box center [87, 259] width 56 height 20
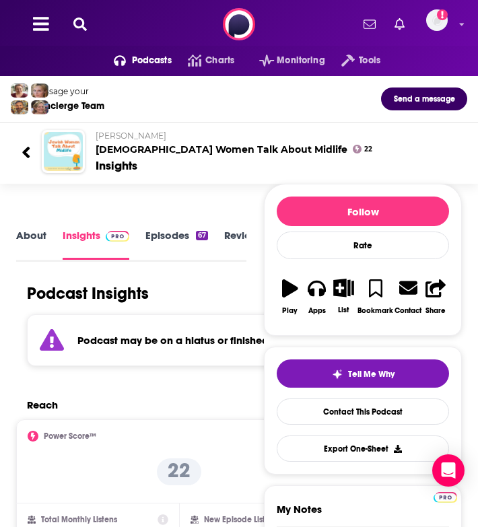
scroll to position [93, 0]
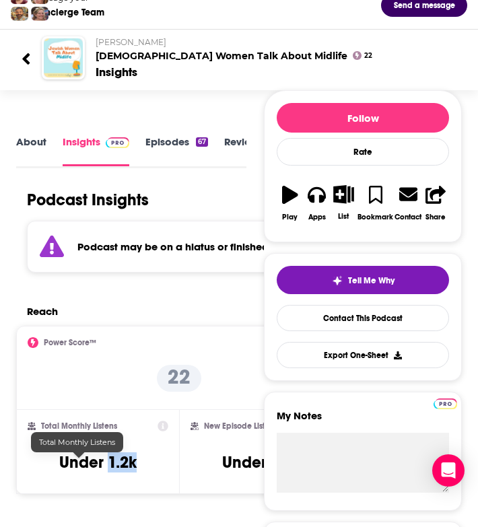
drag, startPoint x: 127, startPoint y: 480, endPoint x: 89, endPoint y: 469, distance: 39.8
click at [89, 469] on div "Total Monthly Listens Under 1.2k" at bounding box center [98, 451] width 141 height 62
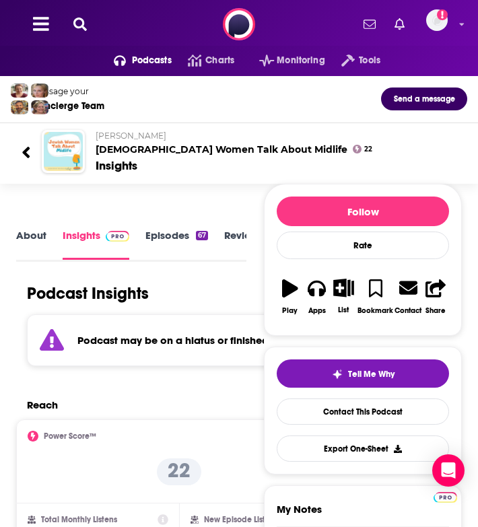
click at [82, 24] on icon at bounding box center [79, 23] width 13 height 13
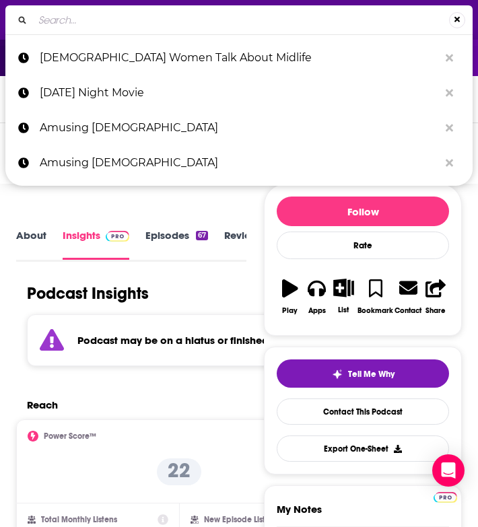
click at [82, 24] on input "Search..." at bounding box center [241, 20] width 416 height 22
type input "TrailBLAZER Pod"
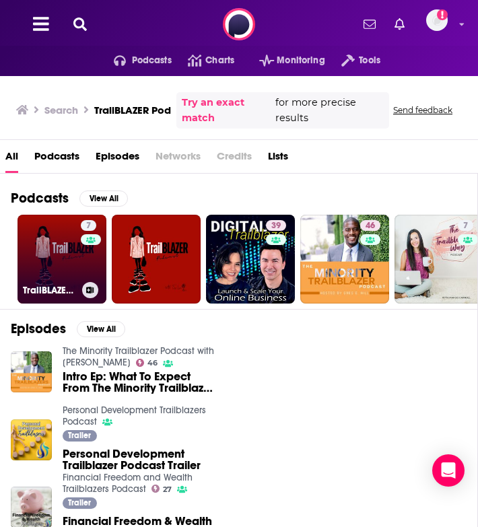
click at [27, 239] on link "7 TrailBLAZER Pod" at bounding box center [61, 259] width 89 height 89
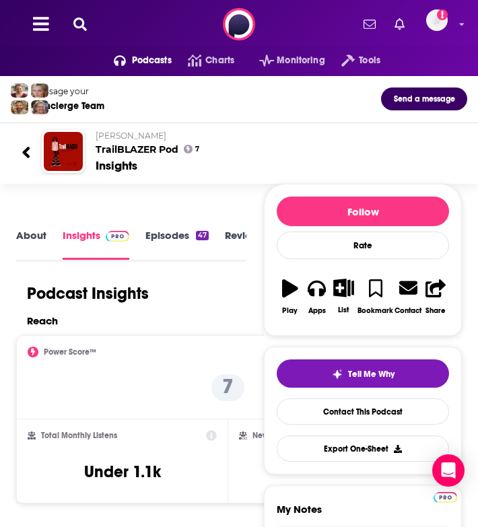
scroll to position [91, 0]
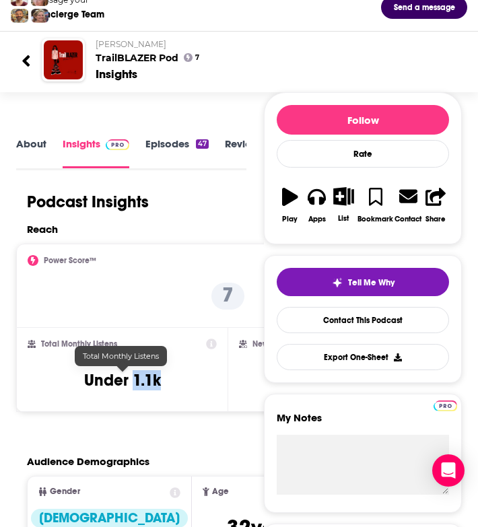
drag, startPoint x: 172, startPoint y: 386, endPoint x: 133, endPoint y: 386, distance: 39.0
click at [133, 386] on div "Total Monthly Listens Under 1.1k" at bounding box center [122, 369] width 189 height 62
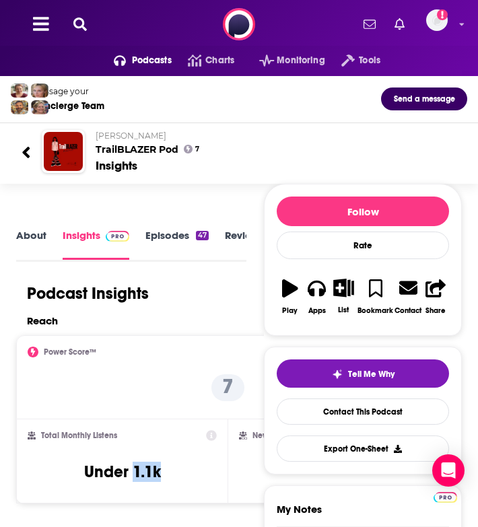
click at [77, 17] on icon at bounding box center [79, 23] width 13 height 13
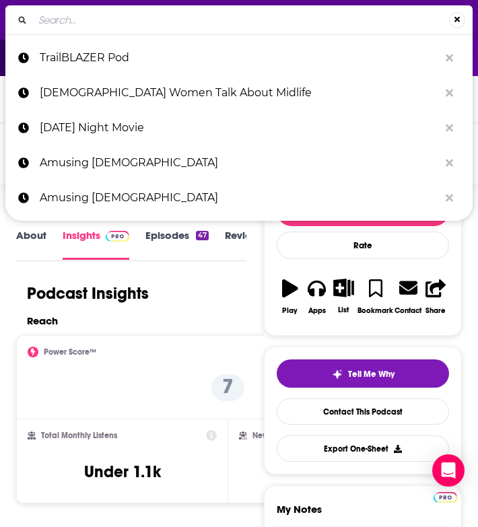
type input "The Kibbitz"
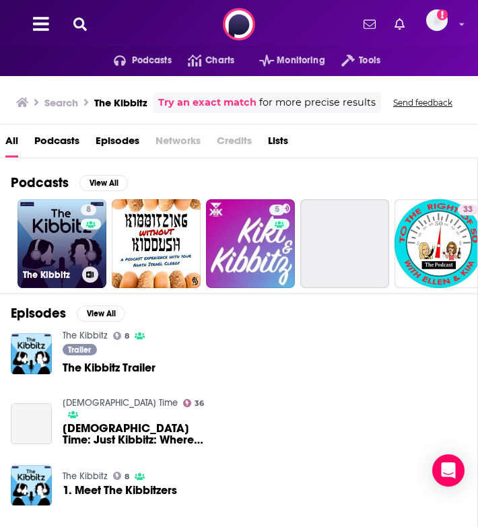
click at [46, 260] on link "8 The Kibbitz" at bounding box center [61, 243] width 89 height 89
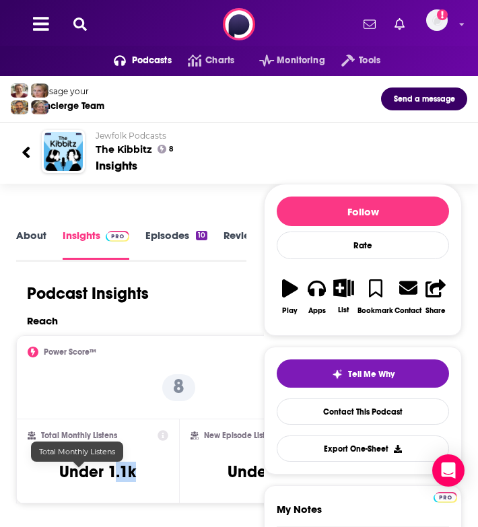
drag, startPoint x: 127, startPoint y: 480, endPoint x: 89, endPoint y: 480, distance: 37.7
click at [89, 480] on div "Total Monthly Listens Under 1.1k" at bounding box center [98, 461] width 141 height 62
click at [77, 20] on icon at bounding box center [79, 23] width 13 height 13
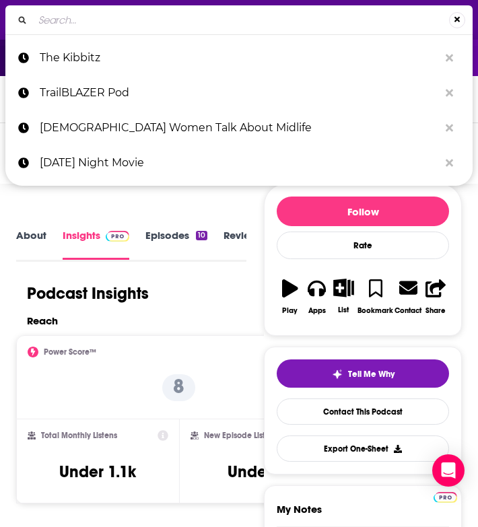
type input "Totally Unexpected"
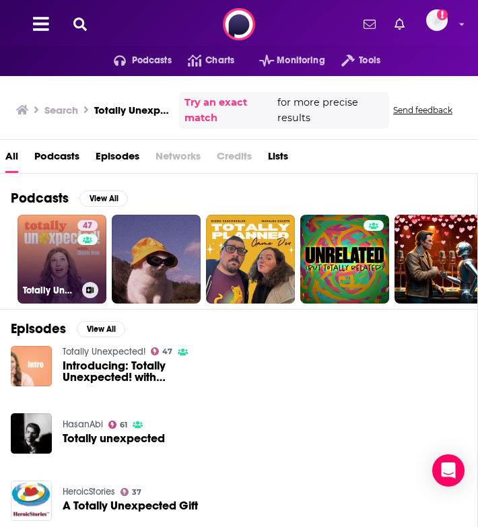
click at [52, 263] on link "47 Totally Unexpected!" at bounding box center [61, 259] width 89 height 89
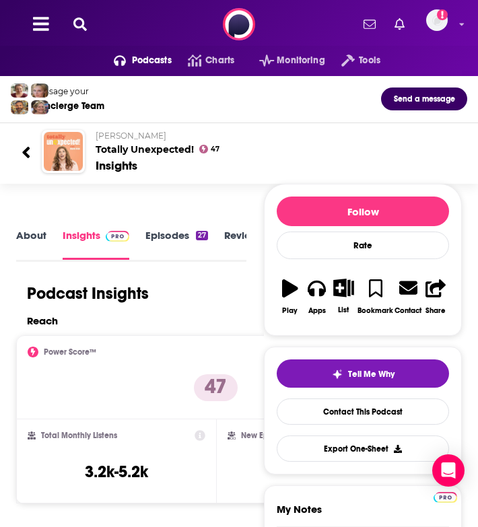
scroll to position [31, 0]
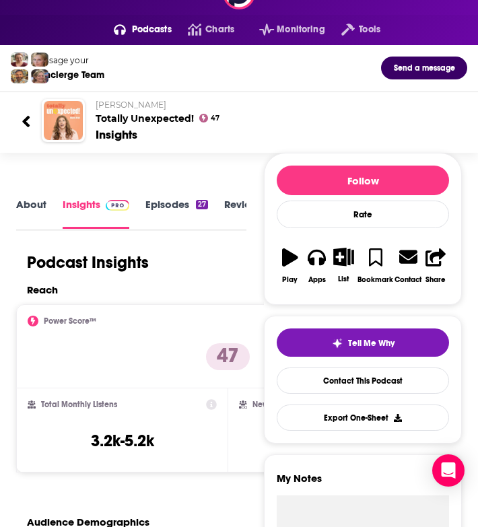
drag, startPoint x: 149, startPoint y: 441, endPoint x: 63, endPoint y: 445, distance: 86.2
click at [63, 445] on div "Total Monthly Listens 3.2k-5.2k" at bounding box center [122, 430] width 189 height 62
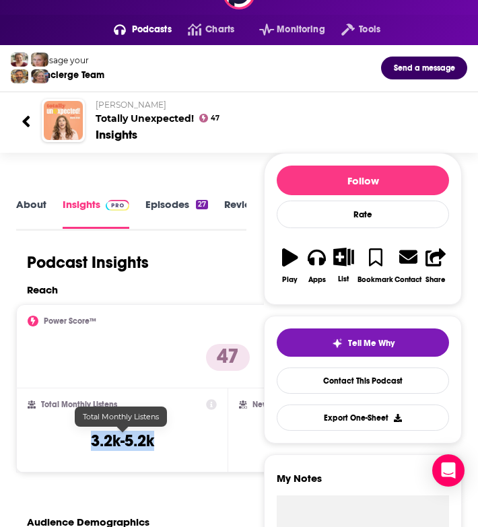
drag, startPoint x: 63, startPoint y: 445, endPoint x: 153, endPoint y: 445, distance: 90.1
click at [153, 445] on div "Total Monthly Listens 3.2k-5.2k" at bounding box center [122, 430] width 189 height 62
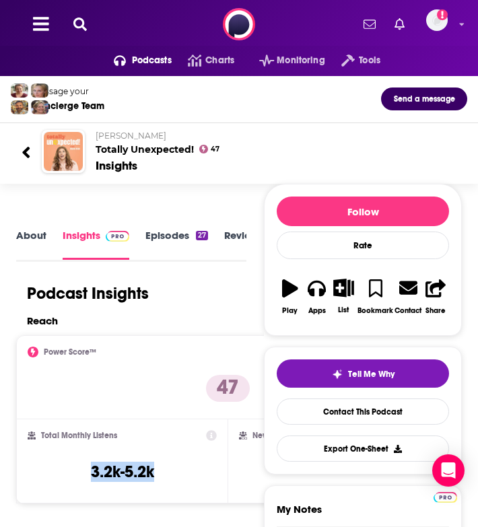
click at [83, 27] on icon at bounding box center [79, 23] width 13 height 13
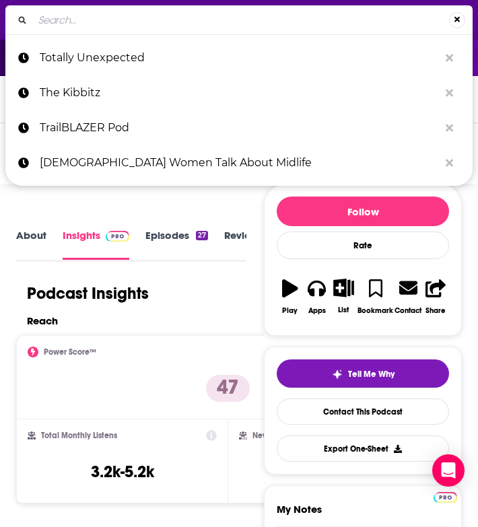
click at [83, 27] on input "Search..." at bounding box center [241, 20] width 416 height 22
type input "DNA Surprises"
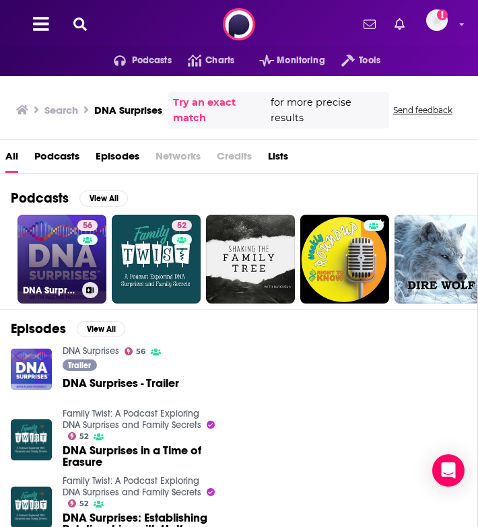
click at [53, 263] on link "56 DNA Surprises" at bounding box center [61, 259] width 89 height 89
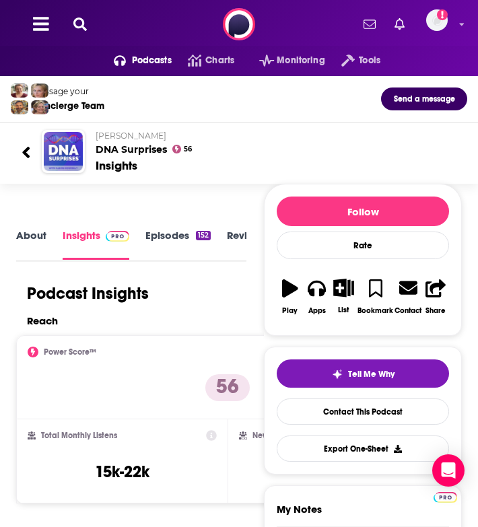
scroll to position [29, 0]
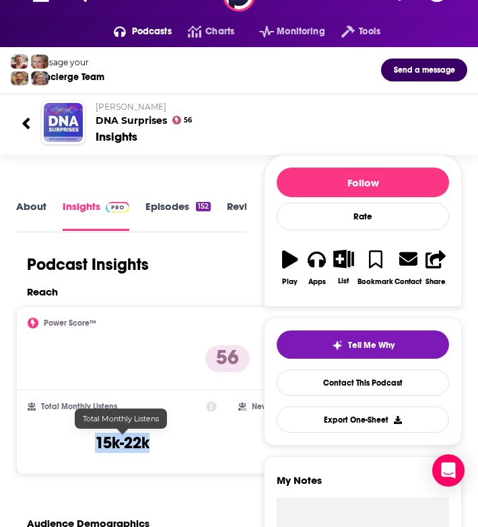
click at [88, 439] on div "Total Monthly Listens 15k-22k" at bounding box center [122, 432] width 189 height 62
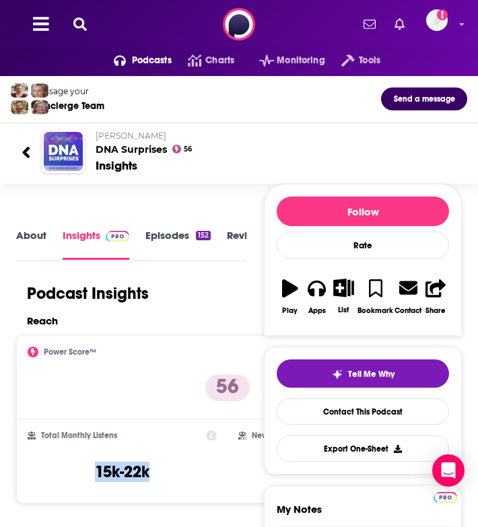
click at [81, 24] on icon at bounding box center [79, 23] width 13 height 13
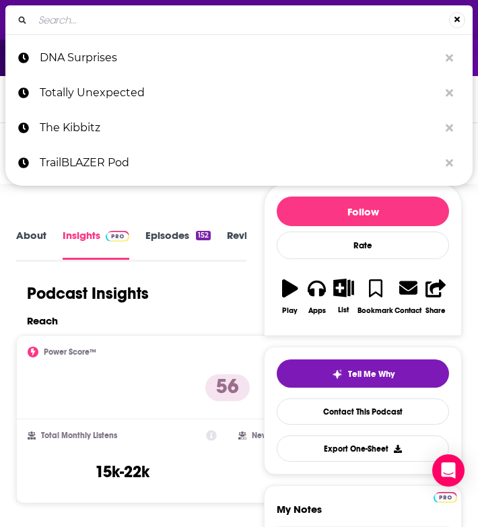
type input "The Family Histories Podcast"
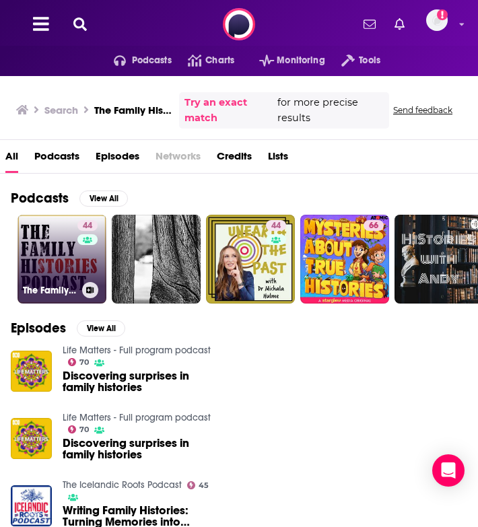
click at [62, 262] on link "44 The Family Histories Podcast" at bounding box center [61, 259] width 89 height 89
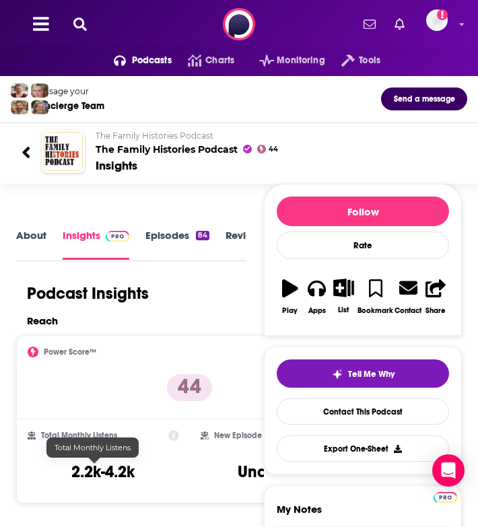
click at [125, 476] on h3 "2.2k-4.2k" at bounding box center [102, 471] width 63 height 20
drag, startPoint x: 147, startPoint y: 476, endPoint x: 65, endPoint y: 476, distance: 82.1
click at [65, 476] on div "Total Monthly Listens 2.2k-4.2k" at bounding box center [103, 461] width 151 height 62
copy div "2.2k-4.2k"
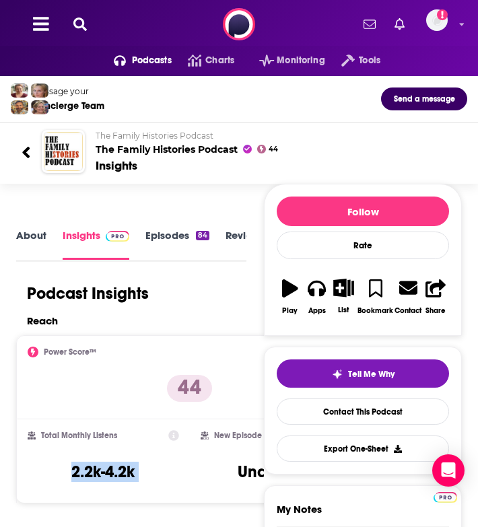
click at [83, 21] on icon at bounding box center [79, 23] width 13 height 13
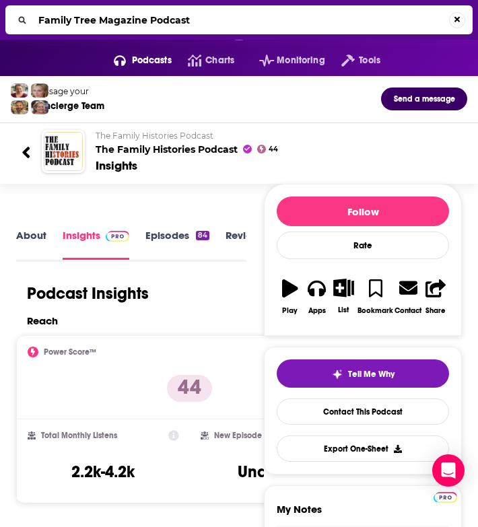
type input "Family Tree Magazine Podcast"
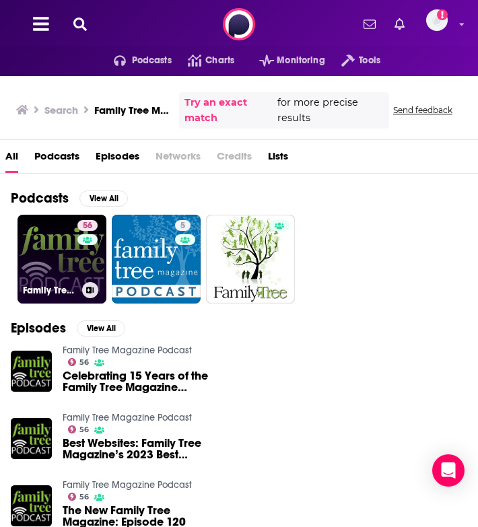
click at [38, 268] on link "56 Family Tree Magazine Podcast" at bounding box center [61, 259] width 89 height 89
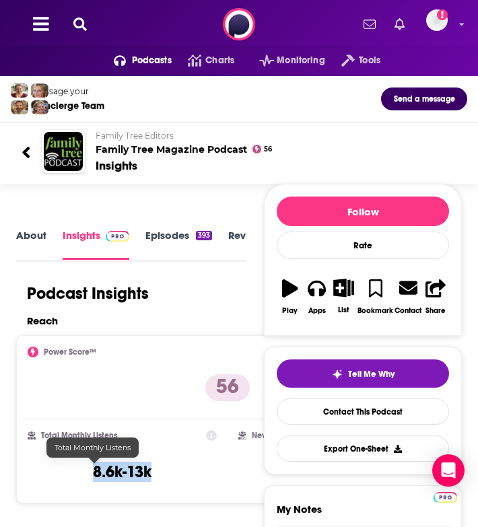
drag, startPoint x: 120, startPoint y: 469, endPoint x: 67, endPoint y: 471, distance: 53.9
click at [67, 471] on div "Total Monthly Listens 8.6k-13k" at bounding box center [122, 461] width 189 height 62
copy h3 "8.6k-13k"
click at [81, 20] on icon at bounding box center [79, 23] width 13 height 13
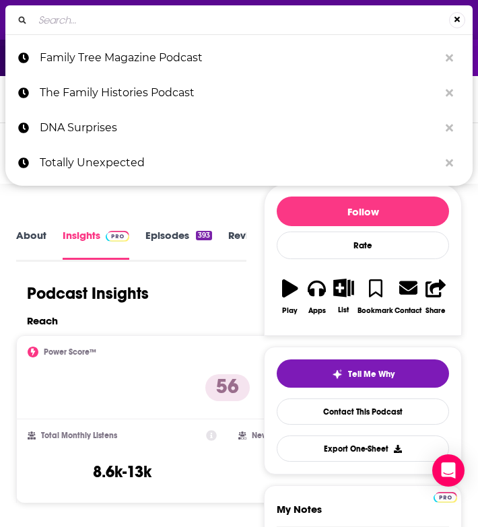
type input "The Genealogy Gems Podcast"
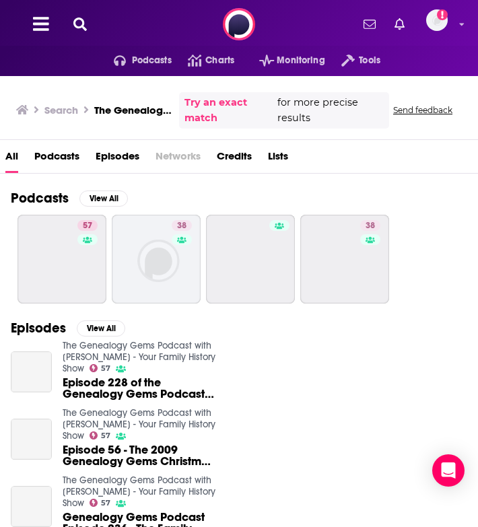
click at [53, 149] on span "Podcasts" at bounding box center [56, 159] width 45 height 28
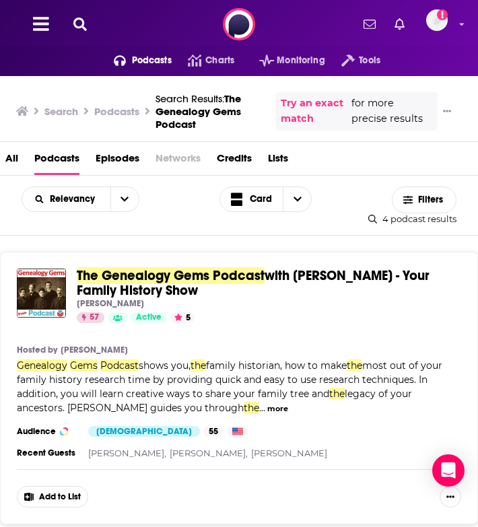
click at [118, 276] on span "The Genealogy Gems Podcast" at bounding box center [171, 275] width 188 height 17
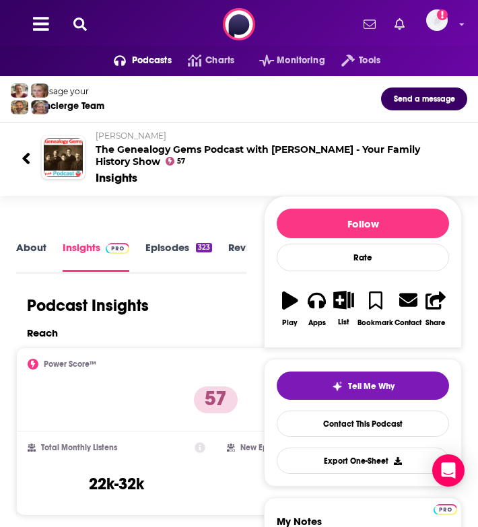
scroll to position [38, 0]
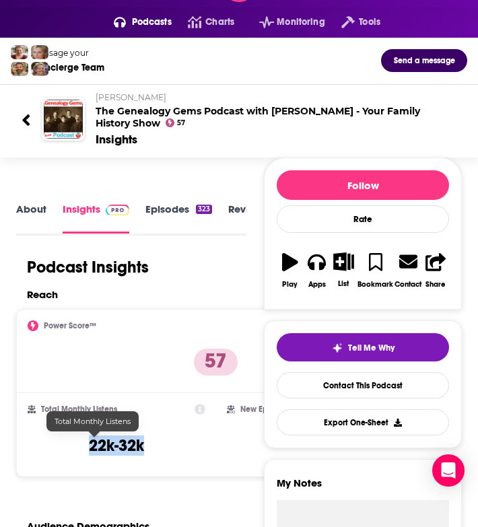
drag, startPoint x: 121, startPoint y: 447, endPoint x: 68, endPoint y: 447, distance: 53.1
click at [89, 447] on h3 "22k-32k" at bounding box center [116, 445] width 55 height 20
copy h3 "22k-32k"
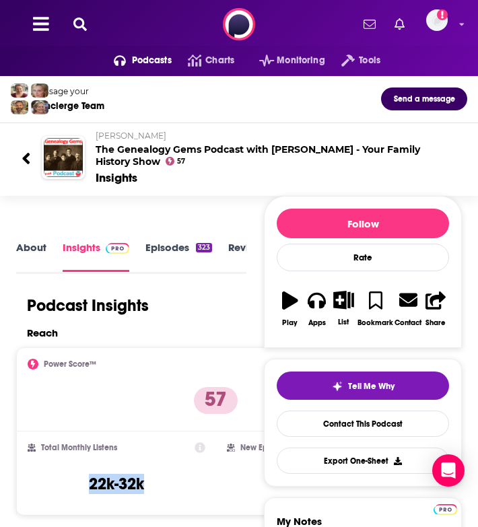
click at [77, 21] on icon at bounding box center [79, 23] width 13 height 13
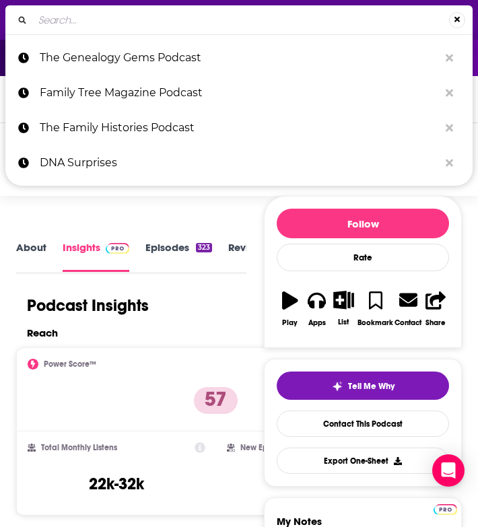
type input "The Geneaology Guys Podcast"
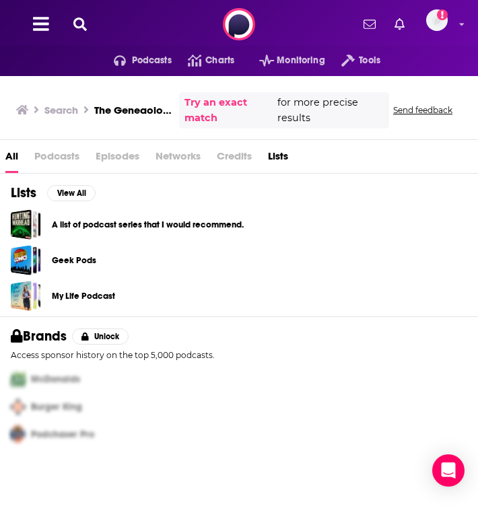
click at [84, 24] on icon at bounding box center [79, 23] width 13 height 13
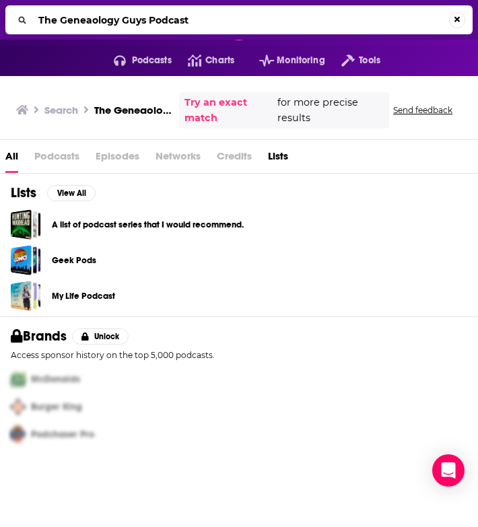
click at [84, 24] on input "The Geneaology Guys Podcast" at bounding box center [241, 20] width 416 height 22
click at [160, 19] on input "The Geneaology Guys Podcast" at bounding box center [241, 20] width 416 height 22
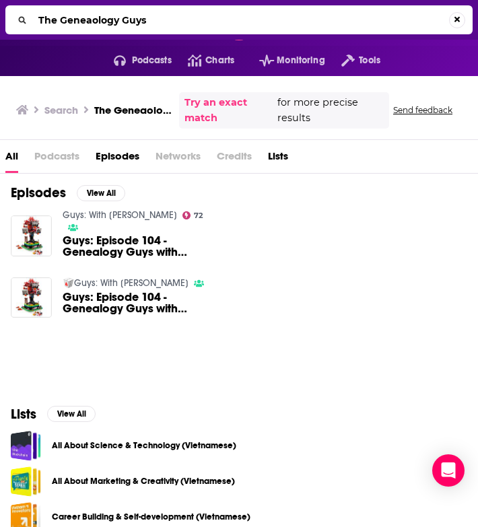
drag, startPoint x: 62, startPoint y: 20, endPoint x: -5, endPoint y: 20, distance: 66.6
click at [0, 20] on html "Podcasts Features Solutions Account Company Resources Say Hello </> Developer A…" at bounding box center [239, 263] width 478 height 527
click at [64, 19] on input "The Geneaology Guys" at bounding box center [241, 20] width 416 height 22
drag, startPoint x: 62, startPoint y: 21, endPoint x: 32, endPoint y: 20, distance: 30.3
click at [32, 20] on div "The Geneaology Guys" at bounding box center [238, 19] width 467 height 29
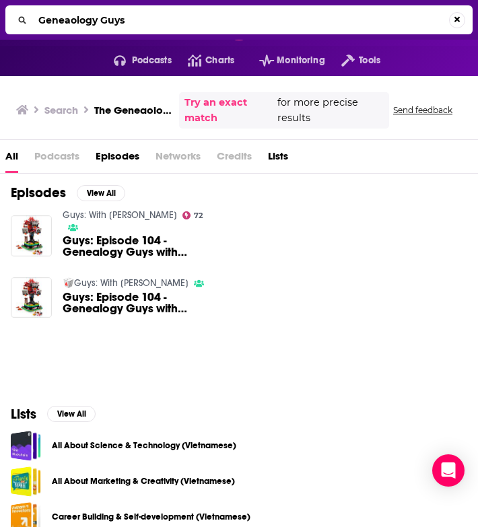
type input "Geneaology Guys"
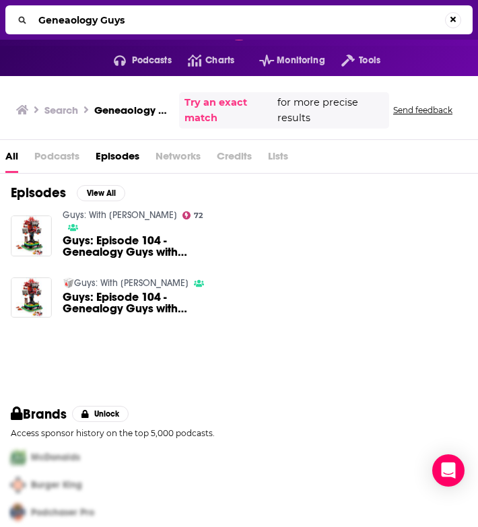
click at [115, 235] on span "Guys: Episode 104 - Genealogy Guys with [PERSON_NAME]" at bounding box center [139, 246] width 153 height 23
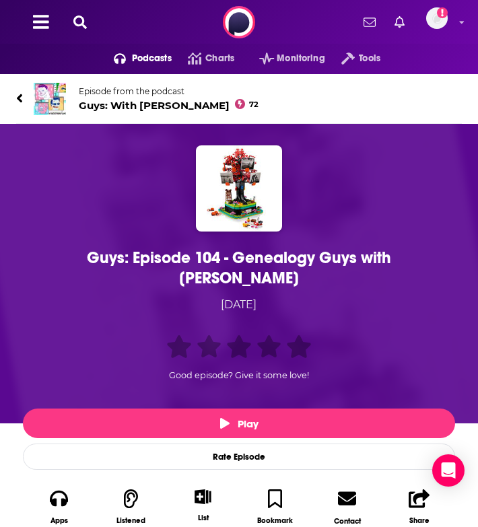
scroll to position [26, 0]
